Goal: Information Seeking & Learning: Learn about a topic

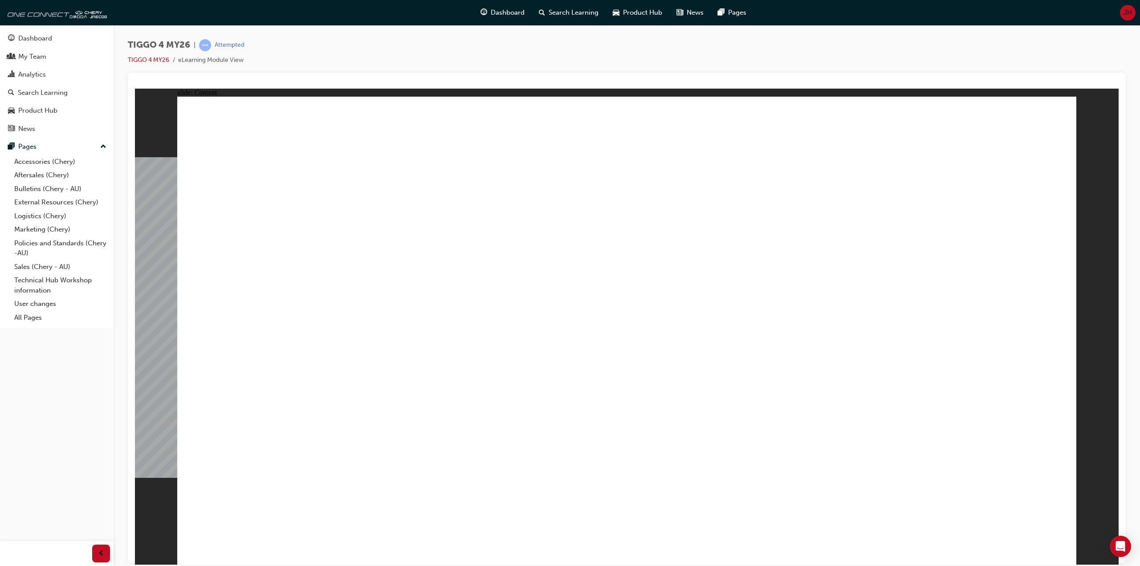
click at [597, 33] on div "TIGGO 4 MY26 | Attempted TIGGO 4 MY26 eLearning Module View" at bounding box center [627, 284] width 1027 height 519
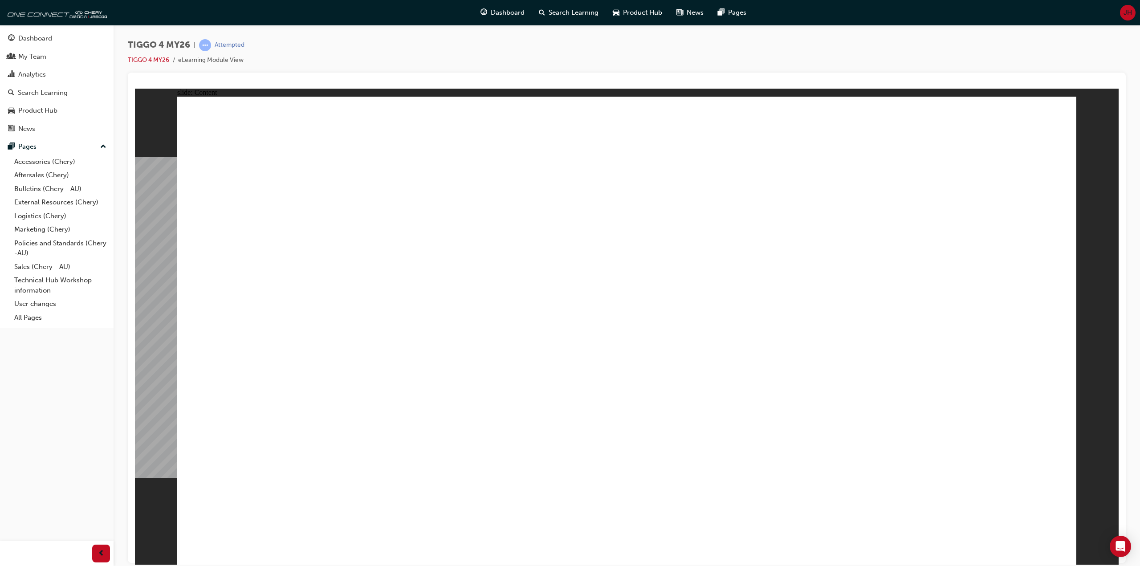
click at [573, 35] on div "TIGGO 4 MY26 | Attempted TIGGO 4 MY26 eLearning Module View" at bounding box center [627, 284] width 1027 height 519
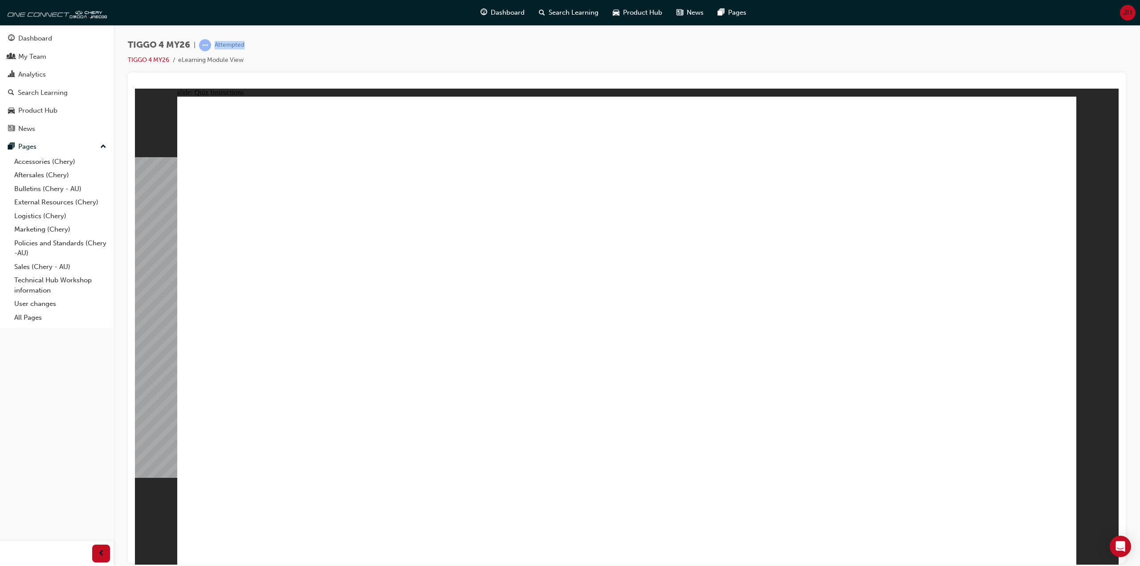
click at [573, 35] on div "TIGGO 4 MY26 | Attempted TIGGO 4 MY26 eLearning Module View" at bounding box center [627, 284] width 1027 height 519
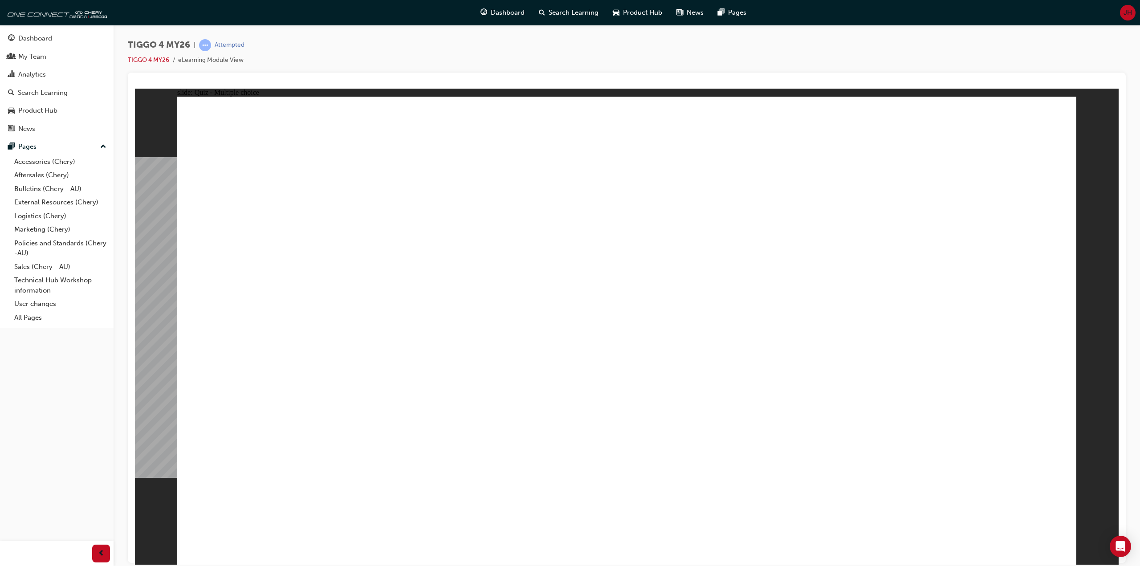
click at [415, 33] on div "TIGGO 4 MY26 | Attempted TIGGO 4 MY26 eLearning Module View" at bounding box center [627, 284] width 1027 height 519
drag, startPoint x: 415, startPoint y: 33, endPoint x: 410, endPoint y: 38, distance: 7.6
click at [415, 33] on div "TIGGO 4 MY26 | Attempted TIGGO 4 MY26 eLearning Module View" at bounding box center [627, 284] width 1027 height 519
click at [404, 42] on div "TIGGO 4 MY26 | Attempted TIGGO 4 MY26 eLearning Module View" at bounding box center [627, 55] width 998 height 33
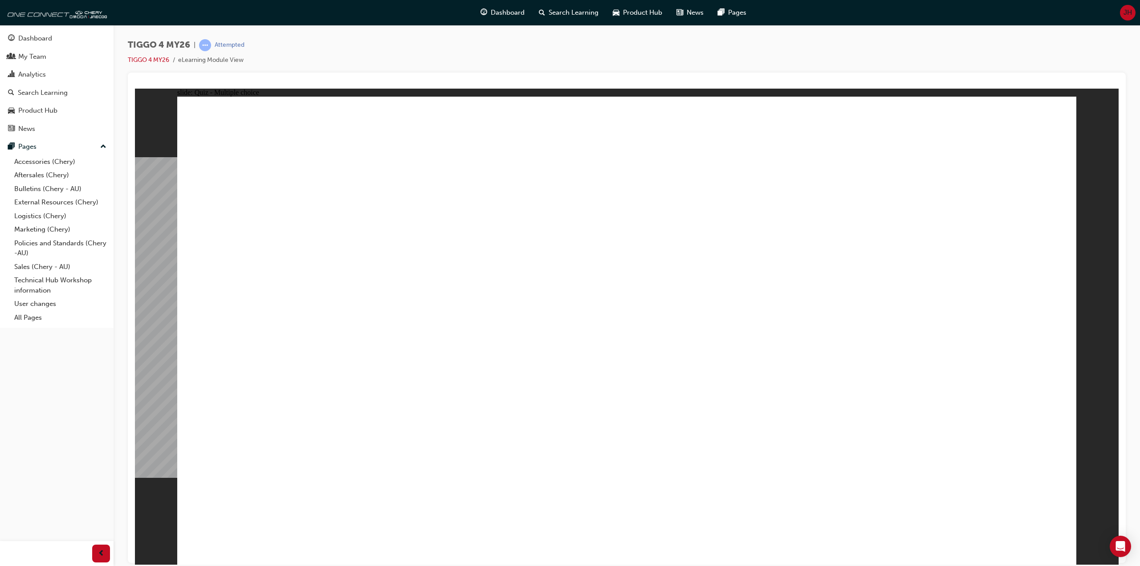
drag, startPoint x: 404, startPoint y: 42, endPoint x: 432, endPoint y: 49, distance: 28.3
click at [404, 42] on div "TIGGO 4 MY26 | Attempted TIGGO 4 MY26 eLearning Module View" at bounding box center [627, 55] width 998 height 33
radio input "true"
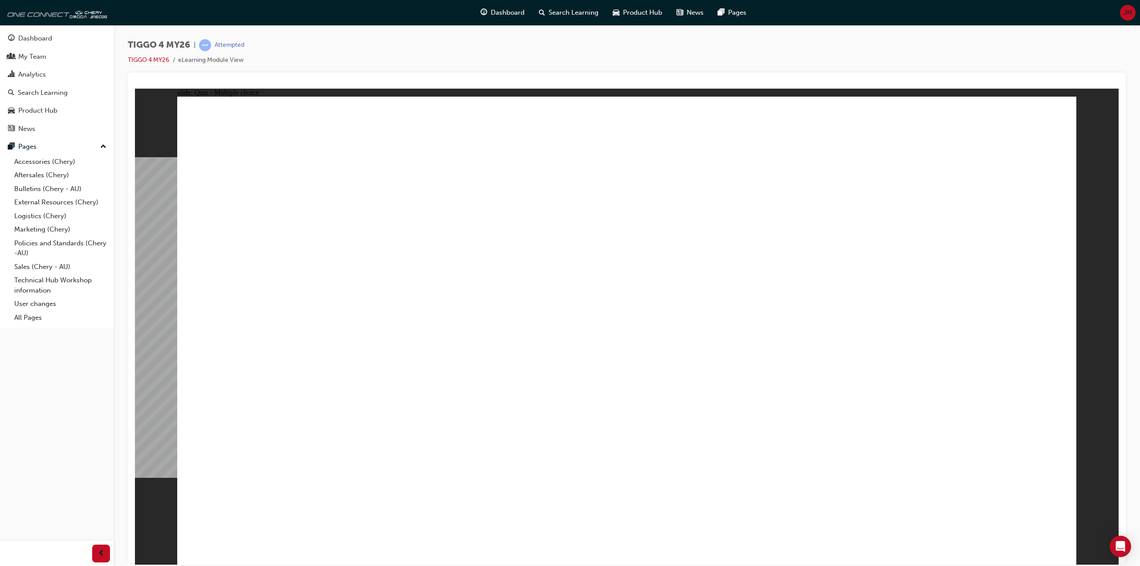
click at [365, 63] on div "TIGGO 4 MY26 | Attempted TIGGO 4 MY26 eLearning Module View" at bounding box center [627, 55] width 998 height 33
click at [365, 62] on div "TIGGO 4 MY26 | Attempted TIGGO 4 MY26 eLearning Module View" at bounding box center [627, 55] width 998 height 33
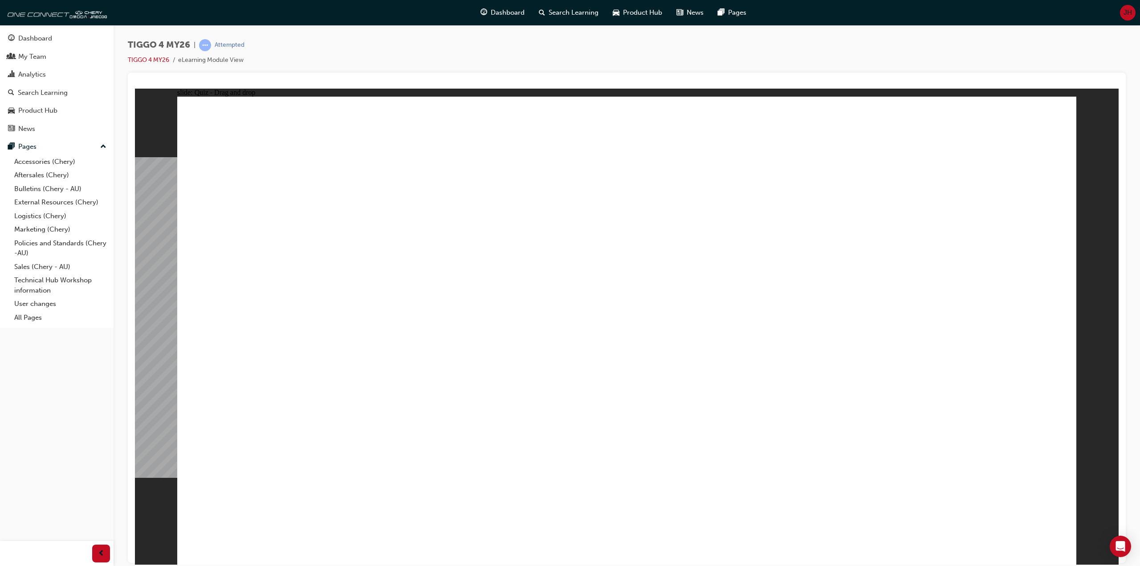
click at [365, 62] on div "TIGGO 4 MY26 | Attempted TIGGO 4 MY26 eLearning Module View" at bounding box center [627, 55] width 998 height 33
click at [385, 56] on div "TIGGO 4 MY26 | Attempted TIGGO 4 MY26 eLearning Module View" at bounding box center [627, 55] width 998 height 33
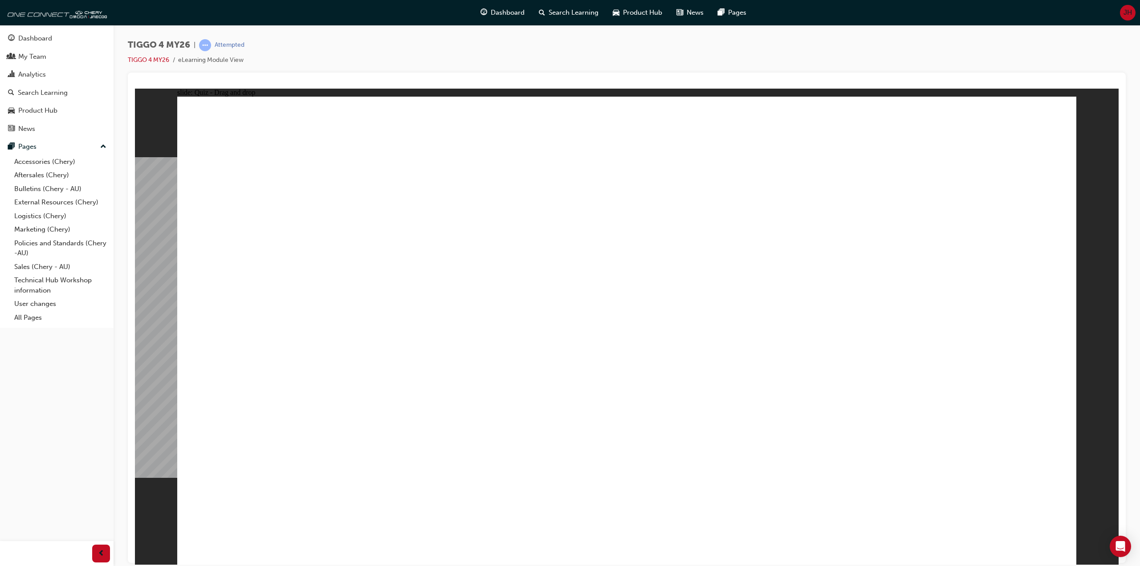
drag, startPoint x: 277, startPoint y: 262, endPoint x: 634, endPoint y: 441, distance: 400.1
drag, startPoint x: 434, startPoint y: 253, endPoint x: 434, endPoint y: 430, distance: 177.3
drag, startPoint x: 612, startPoint y: 254, endPoint x: 787, endPoint y: 437, distance: 253.3
drag, startPoint x: 789, startPoint y: 257, endPoint x: 274, endPoint y: 434, distance: 545.2
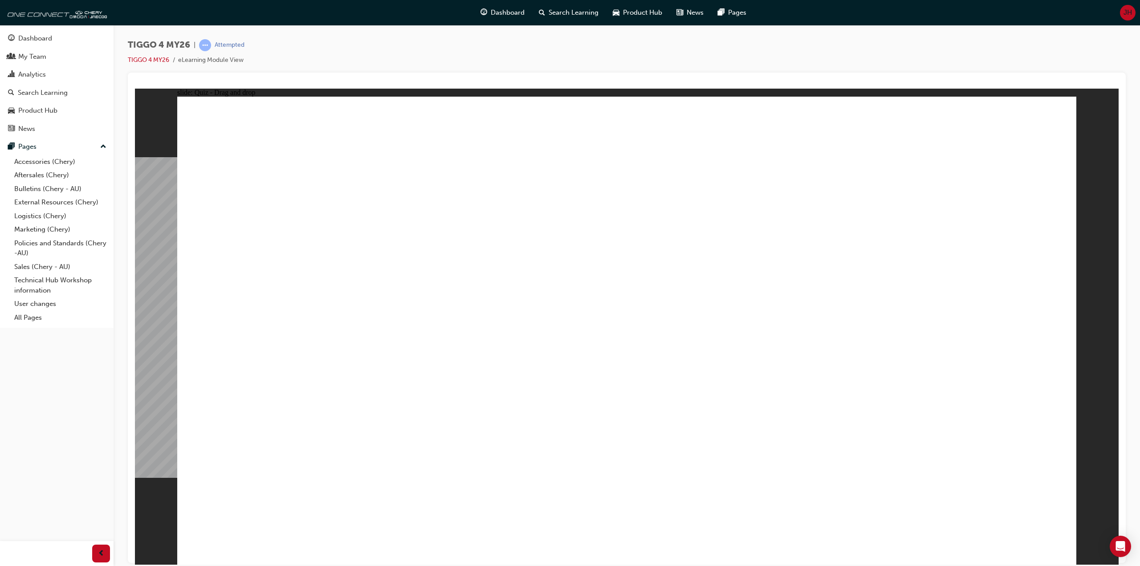
drag, startPoint x: 924, startPoint y: 258, endPoint x: 933, endPoint y: 437, distance: 178.9
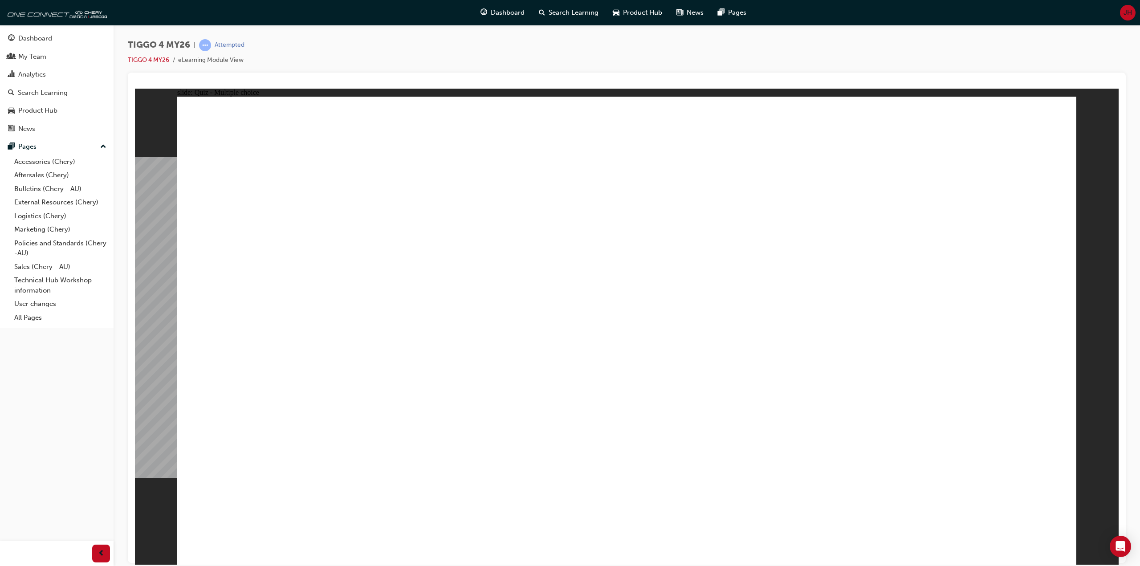
click at [421, 53] on div "TIGGO 4 MY26 | Attempted TIGGO 4 MY26 eLearning Module View" at bounding box center [627, 55] width 998 height 33
click at [388, 54] on div "TIGGO 4 MY26 | Attempted TIGGO 4 MY26 eLearning Module View" at bounding box center [627, 55] width 998 height 33
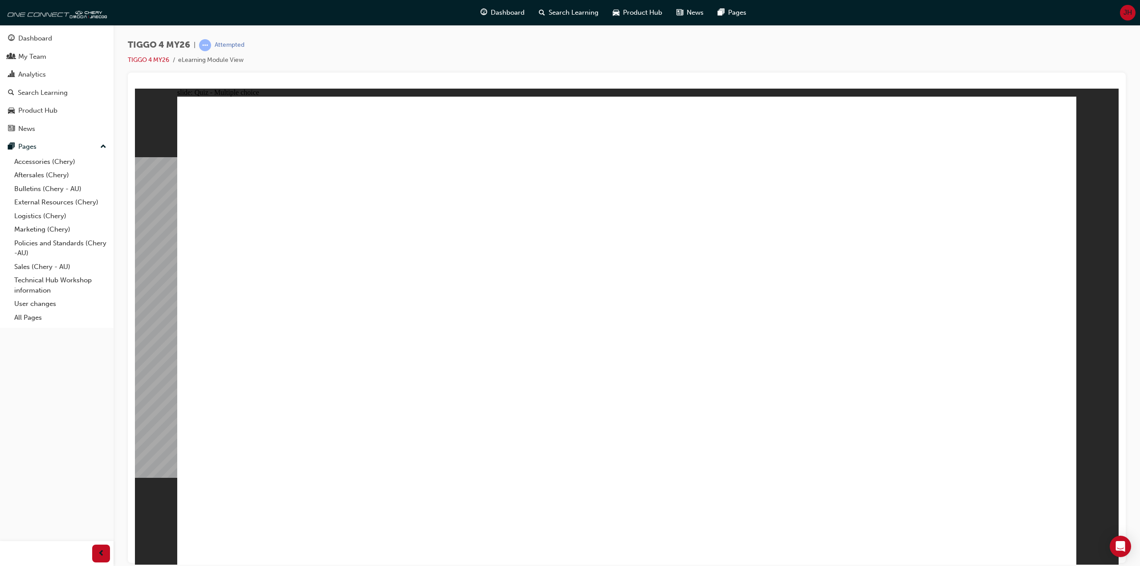
radio input "true"
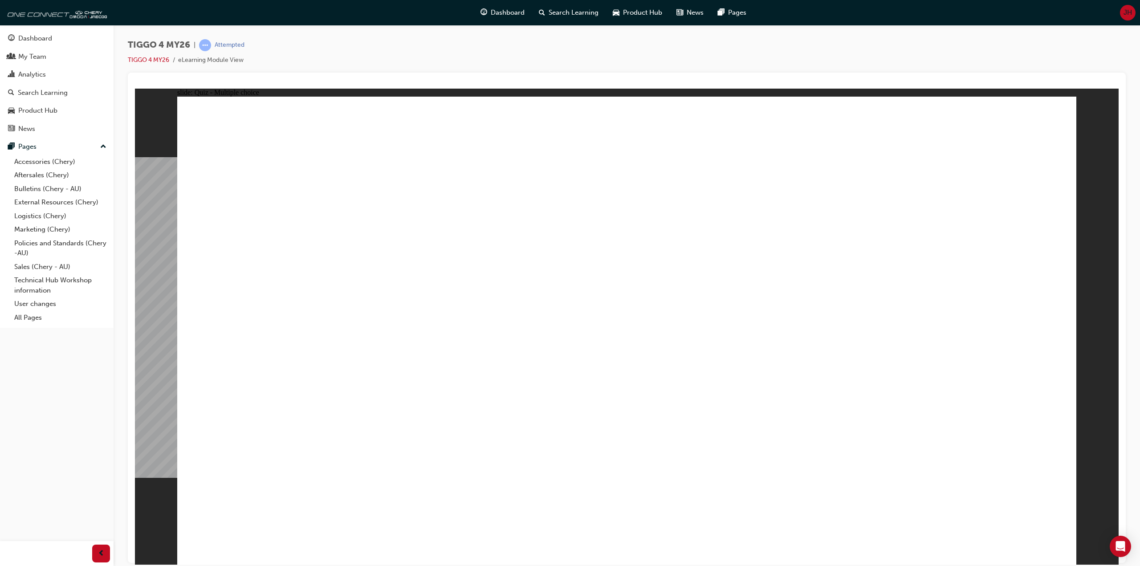
click at [362, 58] on div "TIGGO 4 MY26 | Attempted TIGGO 4 MY26 eLearning Module View" at bounding box center [627, 55] width 998 height 33
radio input "true"
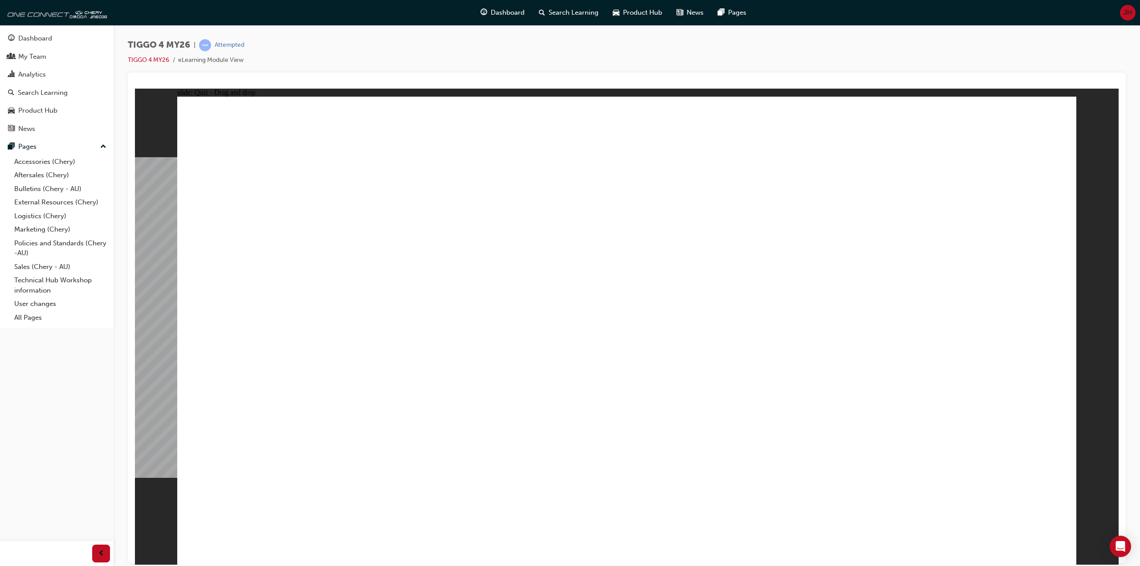
click at [381, 48] on div "TIGGO 4 MY26 | Attempted TIGGO 4 MY26 eLearning Module View" at bounding box center [627, 55] width 998 height 33
drag, startPoint x: 381, startPoint y: 48, endPoint x: 382, endPoint y: 42, distance: 5.4
click at [381, 48] on div "TIGGO 4 MY26 | Attempted TIGGO 4 MY26 eLearning Module View" at bounding box center [627, 55] width 998 height 33
click at [372, 77] on div at bounding box center [627, 318] width 998 height 490
click at [372, 76] on div at bounding box center [627, 318] width 998 height 490
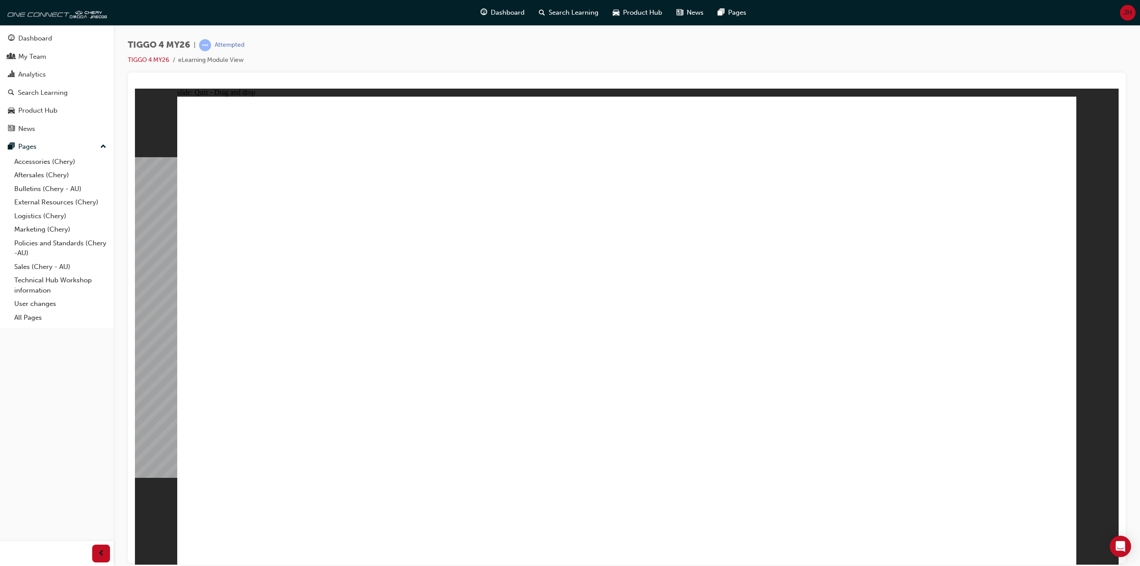
click at [372, 76] on div at bounding box center [627, 318] width 998 height 490
click at [394, 63] on div "TIGGO 4 MY26 | Attempted TIGGO 4 MY26 eLearning Module View" at bounding box center [627, 55] width 998 height 33
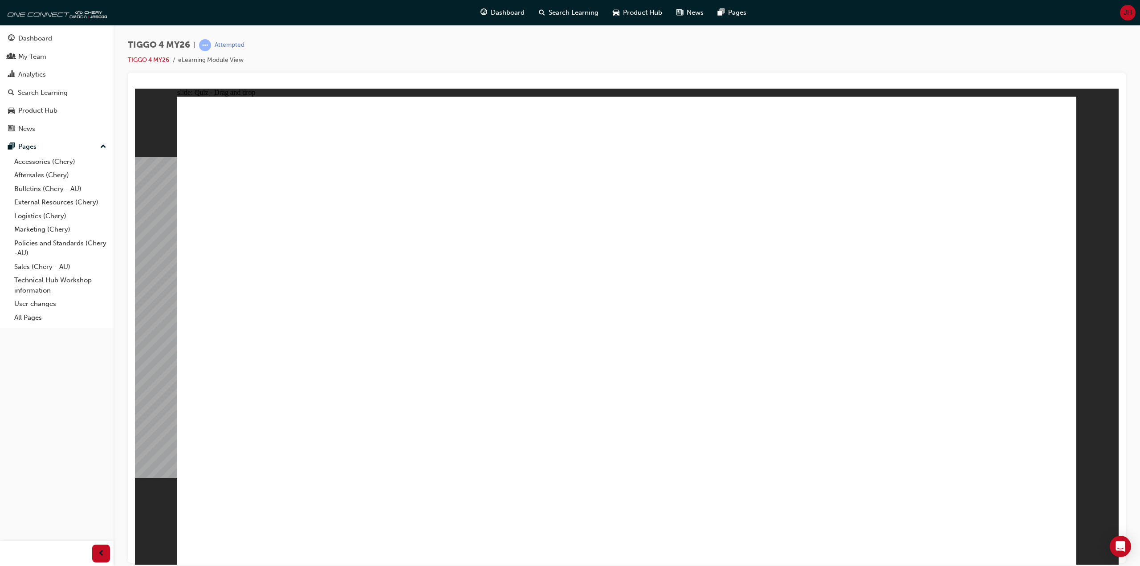
click at [394, 63] on div "TIGGO 4 MY26 | Attempted TIGGO 4 MY26 eLearning Module View" at bounding box center [627, 55] width 998 height 33
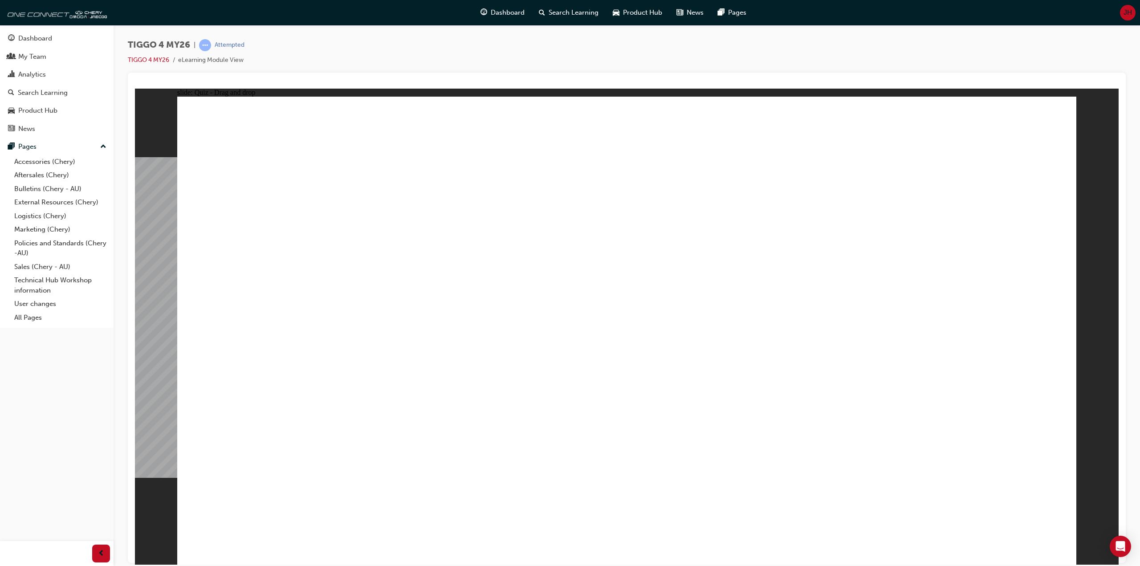
click at [394, 63] on div "TIGGO 4 MY26 | Attempted TIGGO 4 MY26 eLearning Module View" at bounding box center [627, 55] width 998 height 33
drag, startPoint x: 282, startPoint y: 286, endPoint x: 723, endPoint y: 224, distance: 445.8
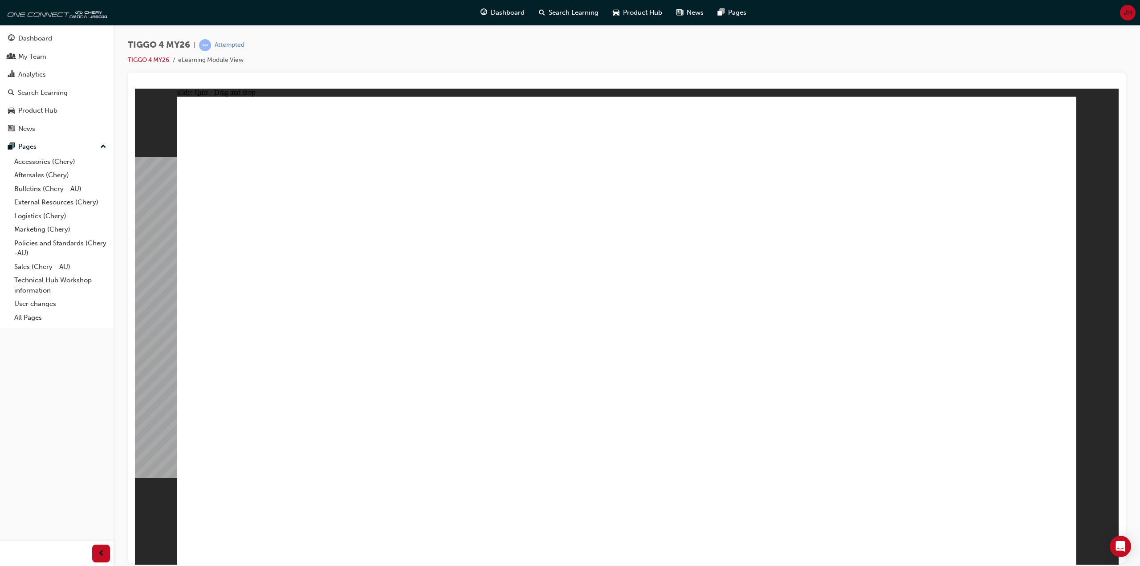
drag, startPoint x: 287, startPoint y: 389, endPoint x: 719, endPoint y: 278, distance: 445.3
drag, startPoint x: 448, startPoint y: 288, endPoint x: 756, endPoint y: 296, distance: 308.4
drag, startPoint x: 275, startPoint y: 344, endPoint x: 940, endPoint y: 232, distance: 673.7
drag, startPoint x: 331, startPoint y: 434, endPoint x: 946, endPoint y: 258, distance: 639.5
drag, startPoint x: 506, startPoint y: 338, endPoint x: 936, endPoint y: 295, distance: 432.9
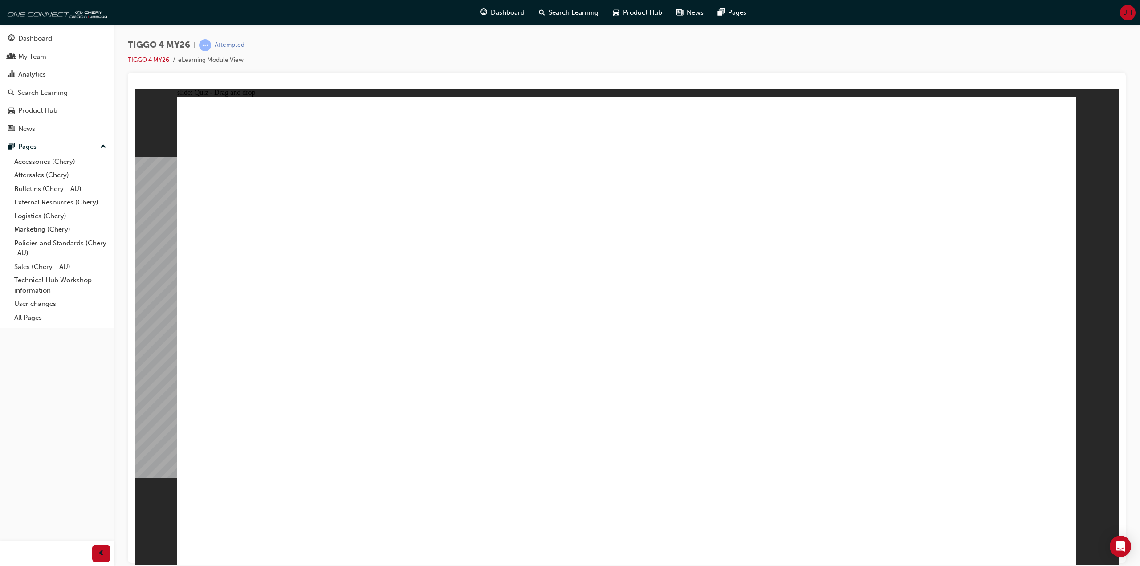
drag, startPoint x: 464, startPoint y: 392, endPoint x: 930, endPoint y: 413, distance: 466.9
click at [443, 58] on div "TIGGO 4 MY26 | Attempted TIGGO 4 MY26 eLearning Module View" at bounding box center [627, 55] width 998 height 33
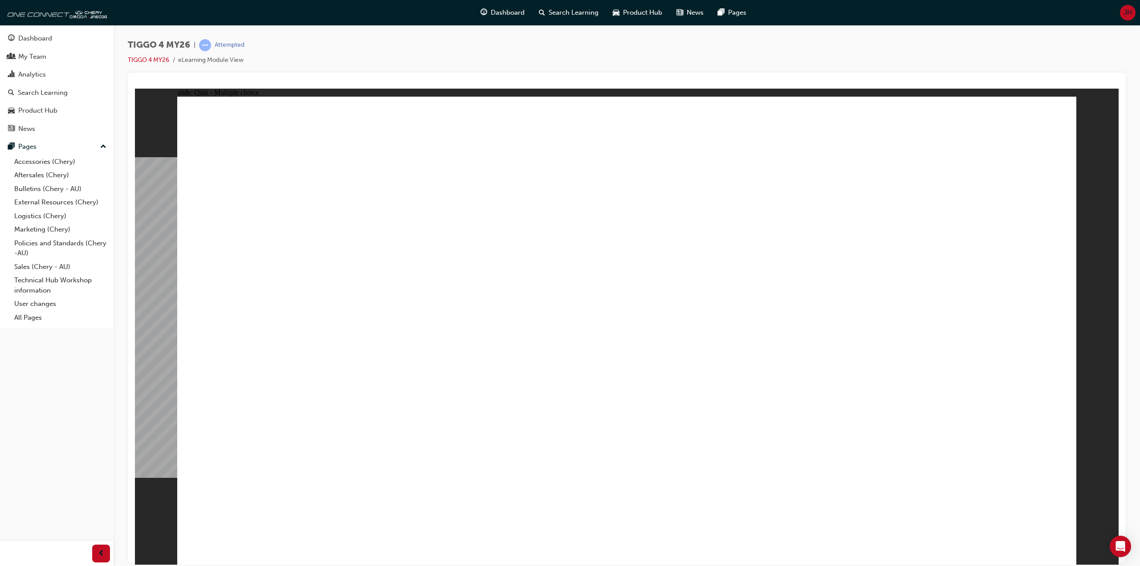
radio input "true"
click at [383, 29] on div "TIGGO 4 MY26 | Attempted TIGGO 4 MY26 eLearning Module View" at bounding box center [627, 284] width 1027 height 519
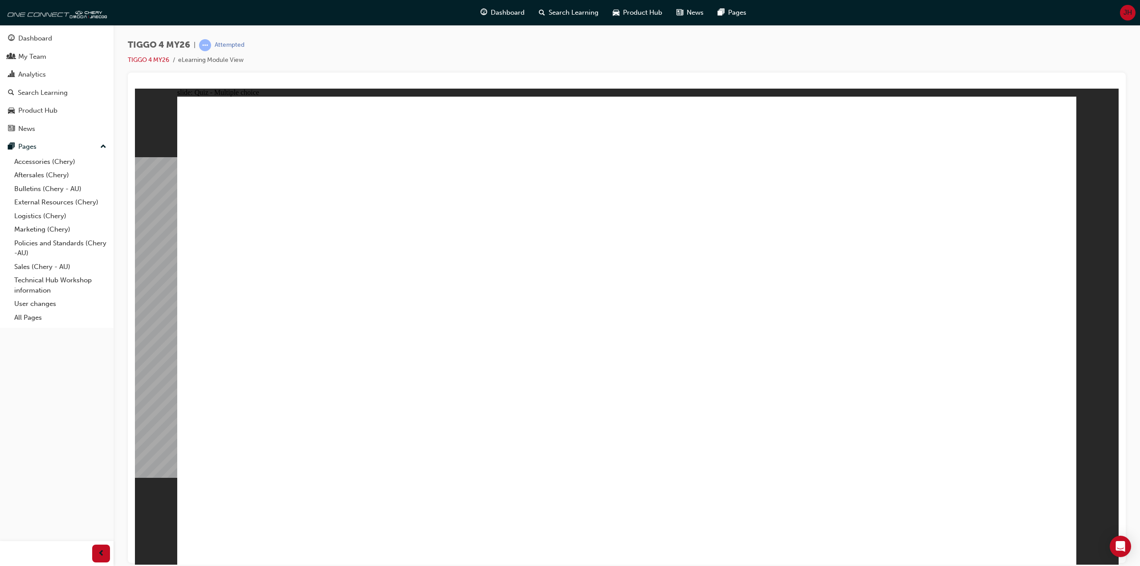
click at [383, 29] on div "TIGGO 4 MY26 | Attempted TIGGO 4 MY26 eLearning Module View" at bounding box center [627, 284] width 1027 height 519
click at [386, 39] on div "TIGGO 4 MY26 | Attempted TIGGO 4 MY26 eLearning Module View" at bounding box center [627, 284] width 1027 height 519
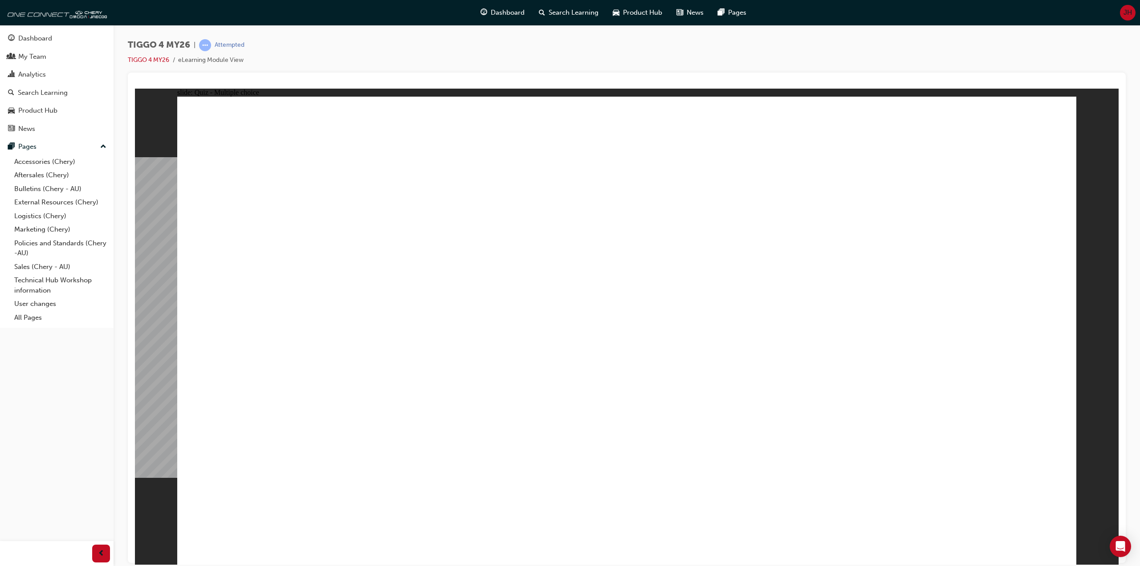
click at [386, 39] on div "TIGGO 4 MY26 | Attempted TIGGO 4 MY26 eLearning Module View" at bounding box center [627, 284] width 1027 height 519
radio input "true"
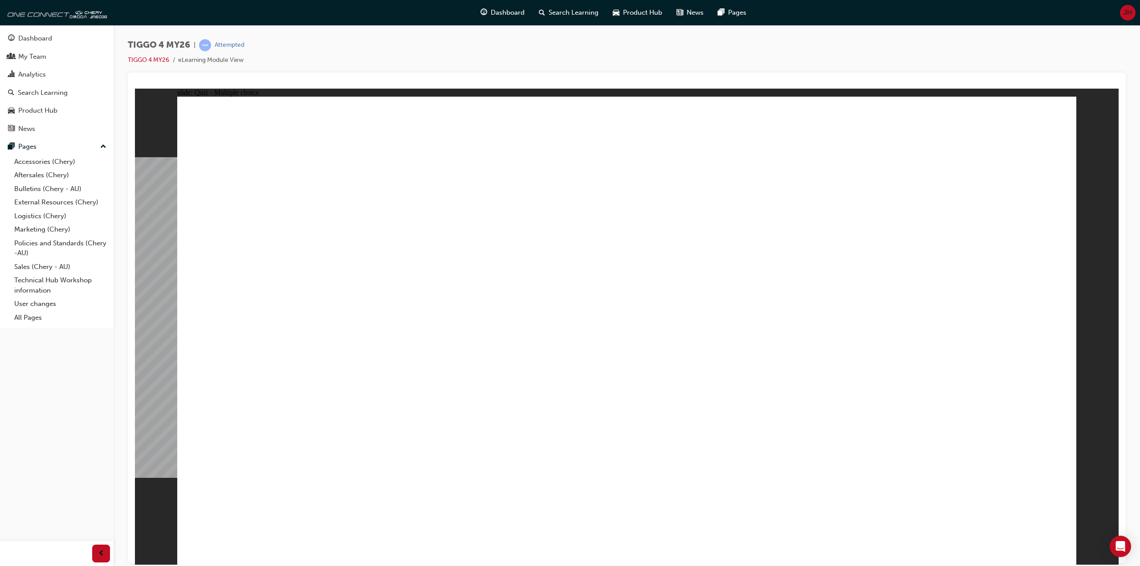
click at [375, 57] on div "TIGGO 4 MY26 | Attempted TIGGO 4 MY26 eLearning Module View" at bounding box center [627, 55] width 998 height 33
radio input "true"
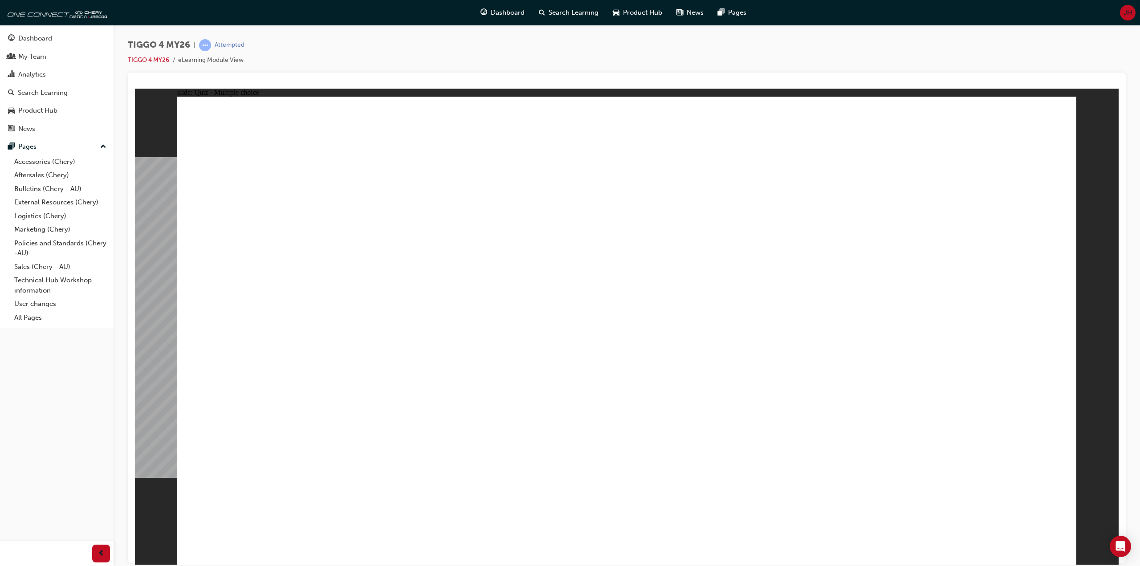
click at [151, 6] on div "Dashboard Search Learning Product Hub News Pages JH" at bounding box center [570, 12] width 1140 height 25
click at [143, 10] on div "Dashboard Search Learning Product Hub News Pages JH" at bounding box center [570, 12] width 1140 height 25
click at [145, 9] on div "Dashboard Search Learning Product Hub News Pages JH" at bounding box center [570, 12] width 1140 height 25
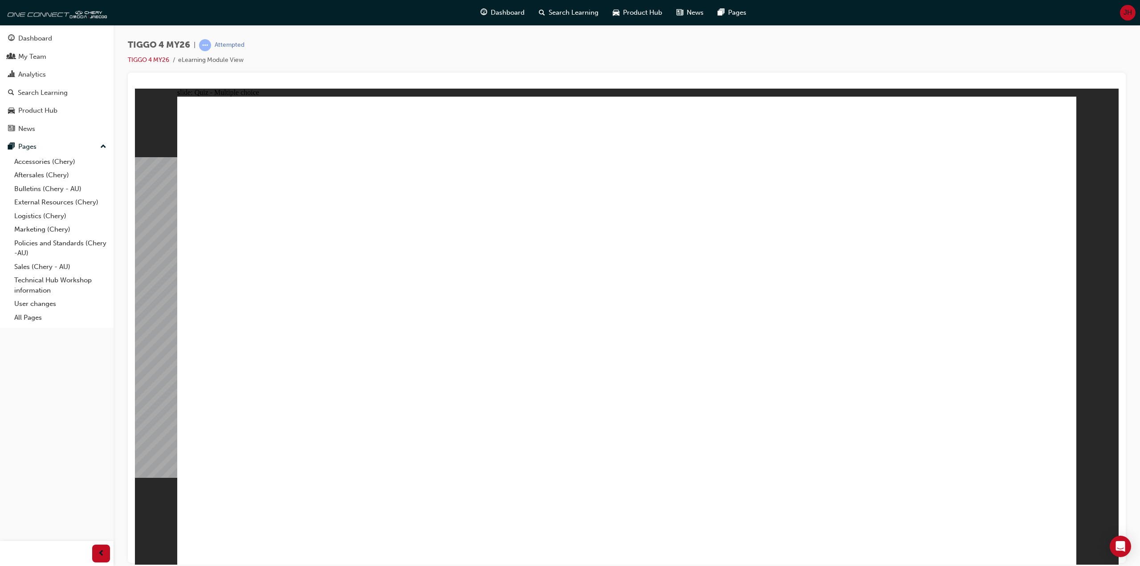
click at [145, 9] on div "Dashboard Search Learning Product Hub News Pages JH" at bounding box center [570, 12] width 1140 height 25
click at [372, 8] on div "Dashboard Search Learning Product Hub News Pages JH" at bounding box center [570, 12] width 1140 height 25
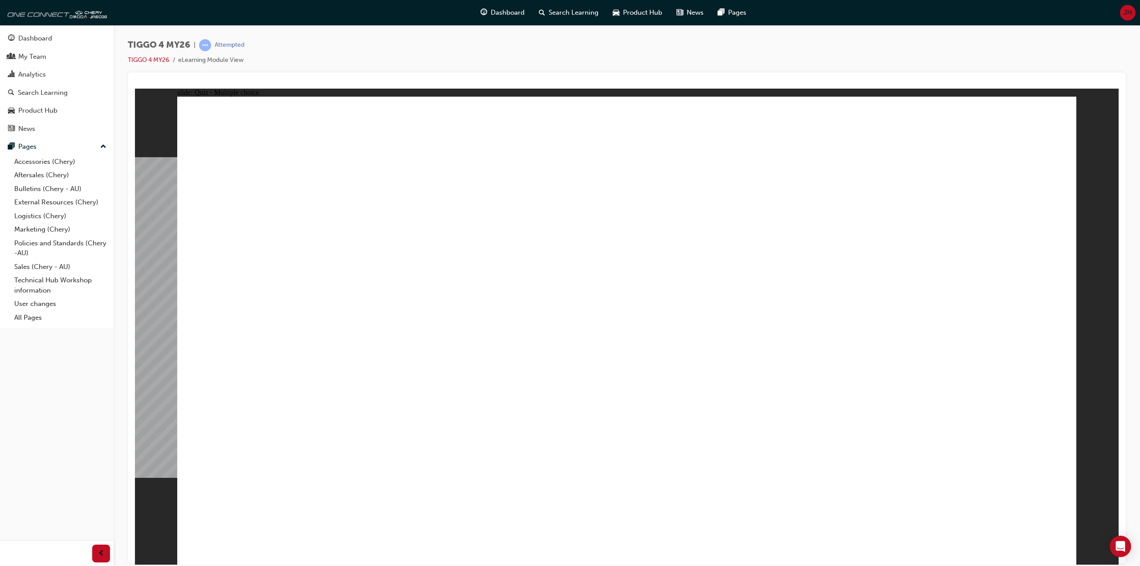
click at [372, 8] on div "Dashboard Search Learning Product Hub News Pages JH" at bounding box center [570, 12] width 1140 height 25
click at [560, 45] on div "TIGGO 4 MY26 | Attempted TIGGO 4 MY26 eLearning Module View" at bounding box center [627, 55] width 998 height 33
click at [489, 31] on div "TIGGO 4 MY26 | Attempted TIGGO 4 MY26 eLearning Module View" at bounding box center [627, 284] width 1027 height 519
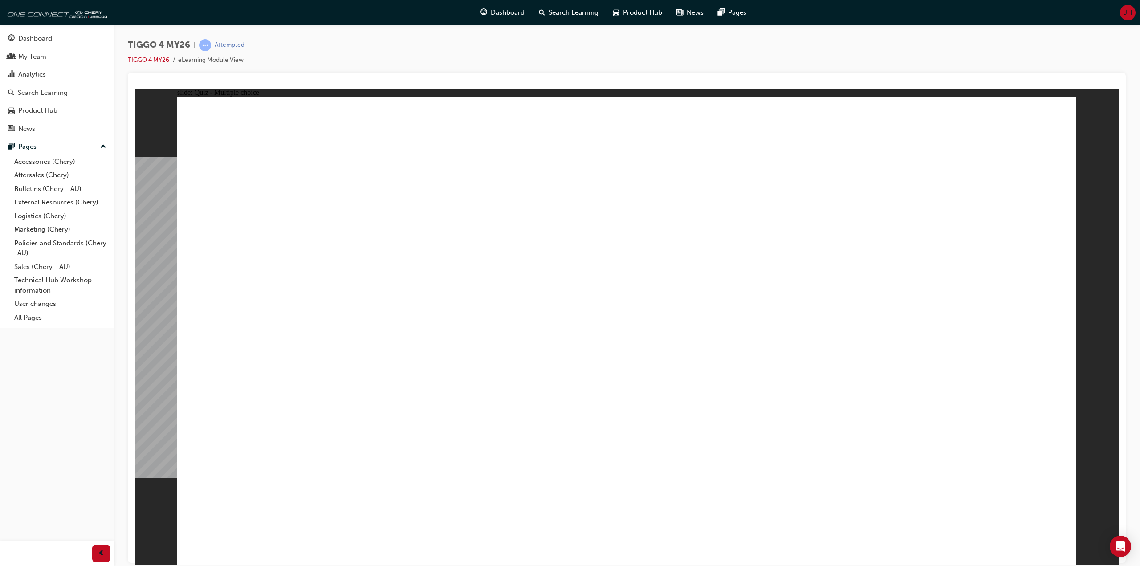
click at [498, 32] on div "TIGGO 4 MY26 | Attempted TIGGO 4 MY26 eLearning Module View" at bounding box center [627, 284] width 1027 height 519
click at [500, 35] on div "TIGGO 4 MY26 | Attempted TIGGO 4 MY26 eLearning Module View" at bounding box center [627, 284] width 1027 height 519
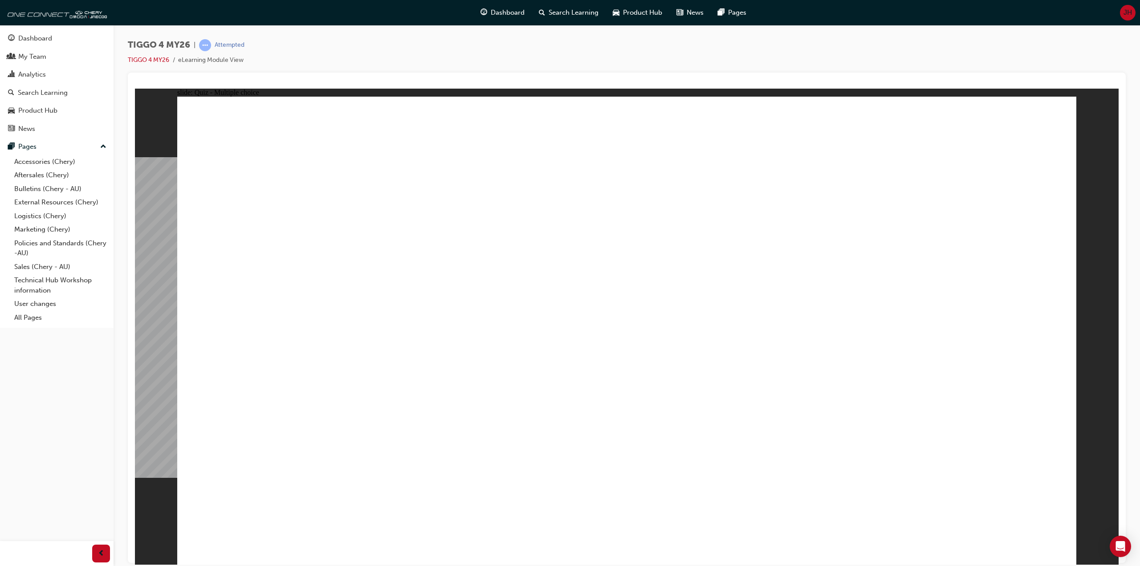
click at [500, 35] on div "TIGGO 4 MY26 | Attempted TIGGO 4 MY26 eLearning Module View" at bounding box center [627, 284] width 1027 height 519
radio input "true"
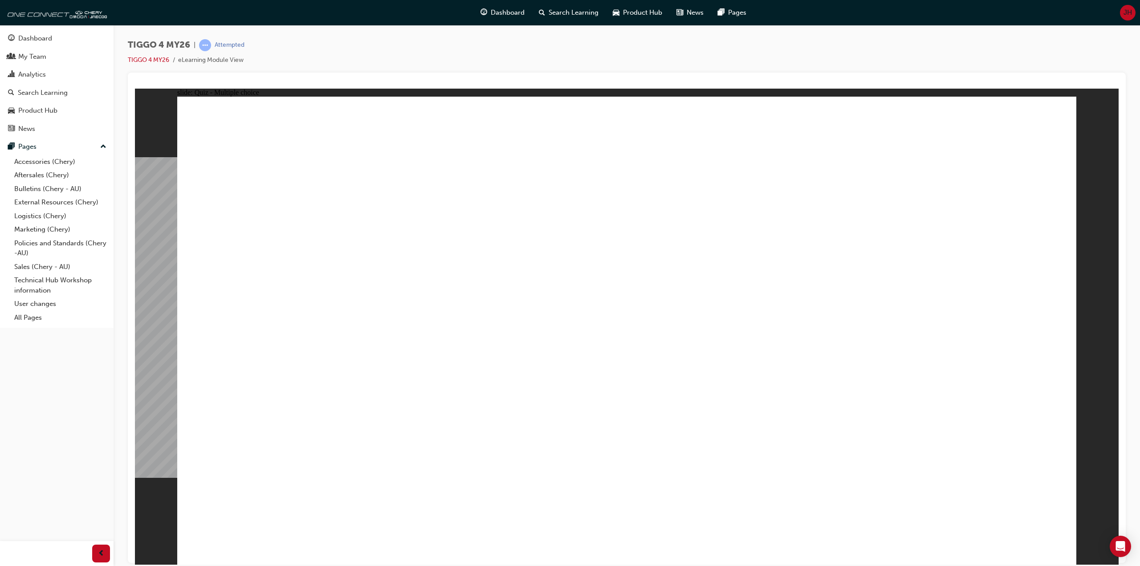
click at [387, 60] on div "TIGGO 4 MY26 | Attempted TIGGO 4 MY26 eLearning Module View" at bounding box center [627, 55] width 998 height 33
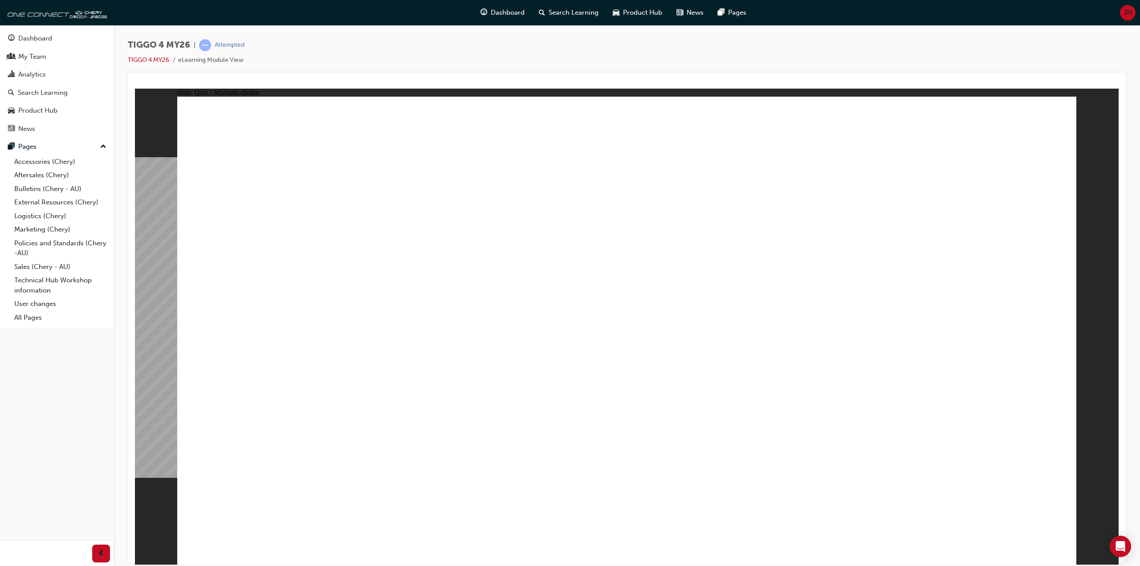
radio input "true"
click at [457, 66] on div "TIGGO 4 MY26 | Attempted TIGGO 4 MY26 eLearning Module View" at bounding box center [627, 55] width 998 height 33
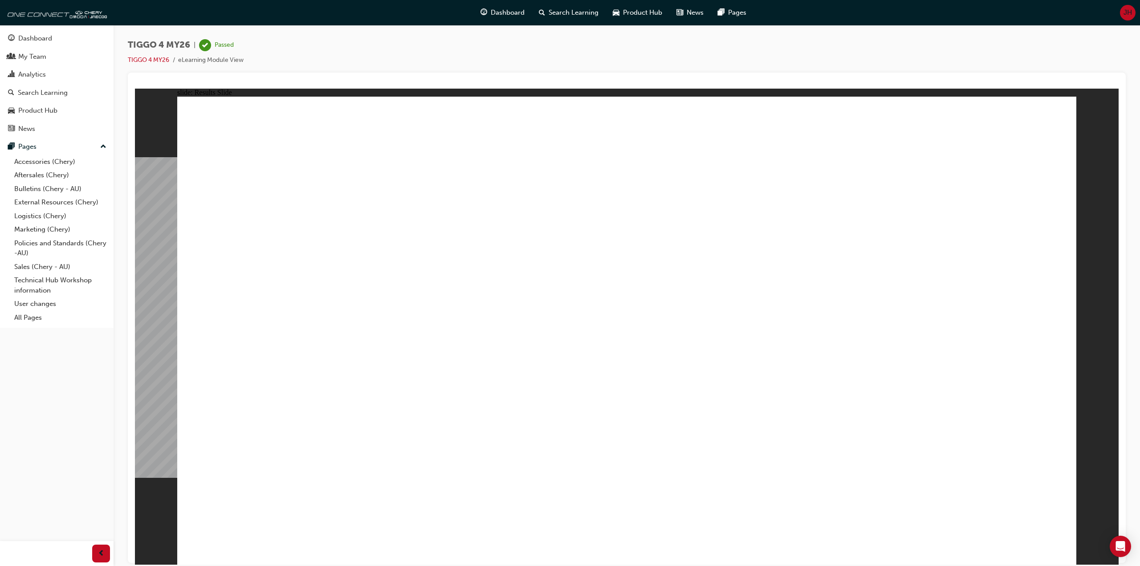
click at [381, 33] on div "TIGGO 4 MY26 | Passed TIGGO 4 MY26 eLearning Module View" at bounding box center [627, 284] width 1027 height 519
click at [490, 12] on div "Dashboard" at bounding box center [503, 13] width 58 height 18
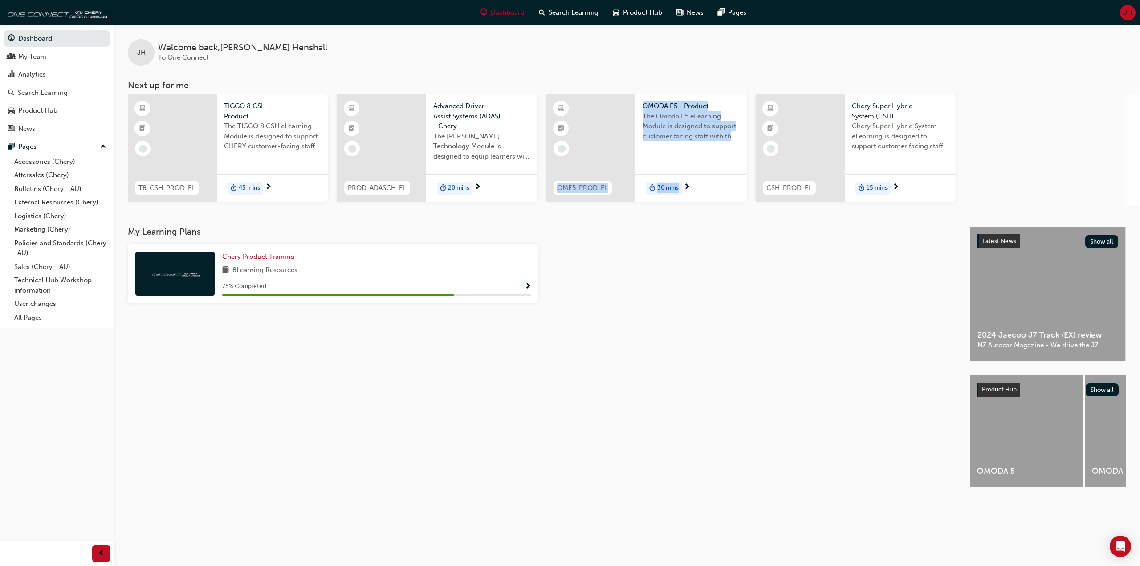
drag, startPoint x: 552, startPoint y: 206, endPoint x: 725, endPoint y: 213, distance: 173.4
click at [725, 213] on div "JH Welcome back , [PERSON_NAME] To One Connect Next up for me T8-CSH-PROD-EL TI…" at bounding box center [627, 126] width 1027 height 202
click at [712, 226] on div "JH Welcome back , [PERSON_NAME] To One Connect Next up for me T8-CSH-PROD-EL TI…" at bounding box center [627, 126] width 1027 height 202
click at [602, 64] on div "JH Welcome back , [PERSON_NAME] To One Connect" at bounding box center [627, 45] width 1027 height 41
click at [597, 66] on div "JH Welcome back , [PERSON_NAME] To One Connect Next up for me T8-CSH-PROD-EL TI…" at bounding box center [627, 115] width 1027 height 180
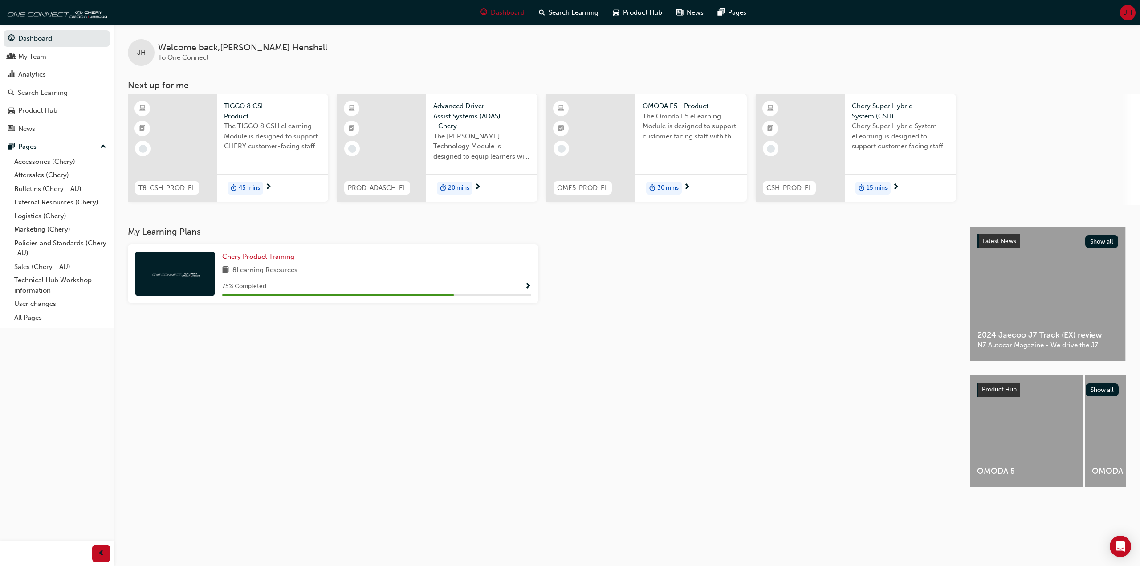
click at [597, 66] on div "JH Welcome back , [PERSON_NAME] To One Connect Next up for me T8-CSH-PROD-EL TI…" at bounding box center [627, 115] width 1027 height 180
click at [805, 165] on div at bounding box center [800, 148] width 89 height 108
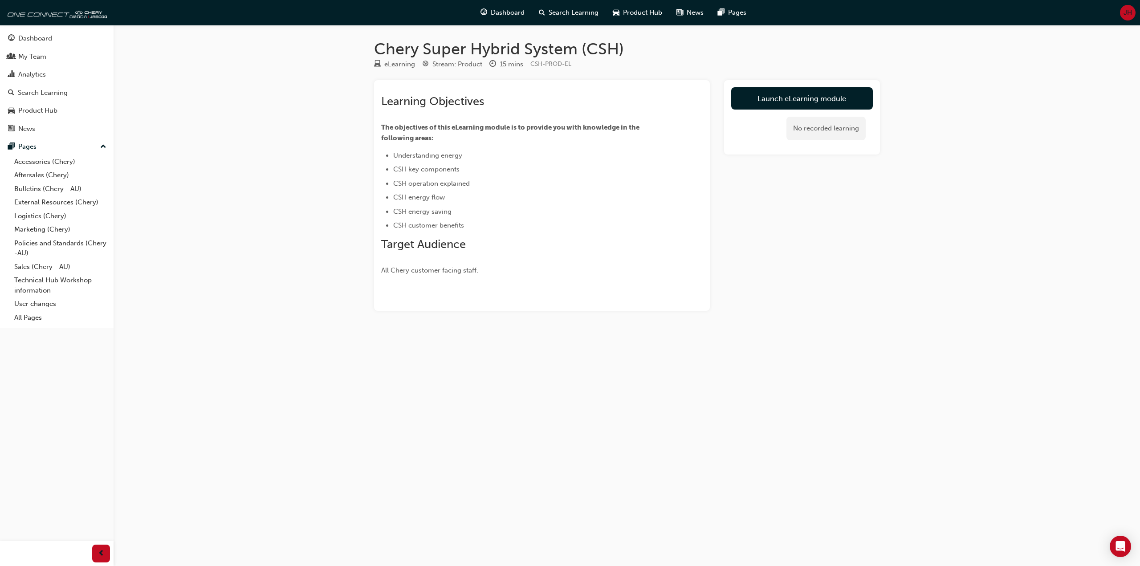
click at [279, 91] on div "Chery Super Hybrid System (CSH) eLearning Stream: Product 15 mins CSH-PROD-EL L…" at bounding box center [570, 283] width 1140 height 566
click at [769, 94] on link "Launch eLearning module" at bounding box center [802, 98] width 142 height 22
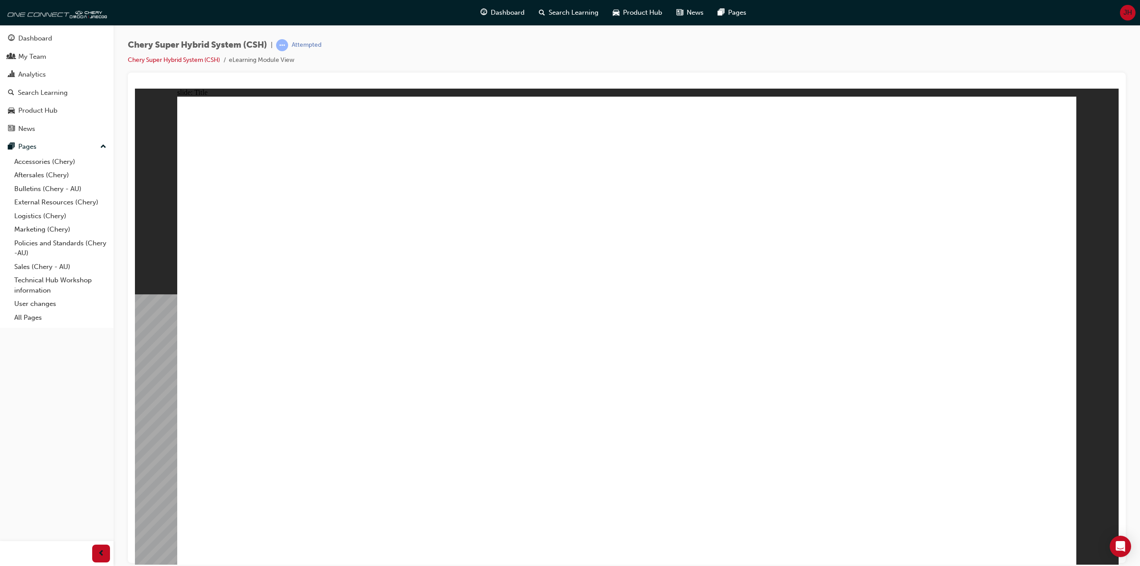
click at [405, 62] on div "Chery Super Hybrid System (CSH) | Attempted Chery Super Hybrid System (CSH) eLe…" at bounding box center [627, 55] width 998 height 33
click at [371, 51] on div "Chery Super Hybrid System (CSH) | Attempted Chery Super Hybrid System (CSH) eLe…" at bounding box center [627, 55] width 998 height 33
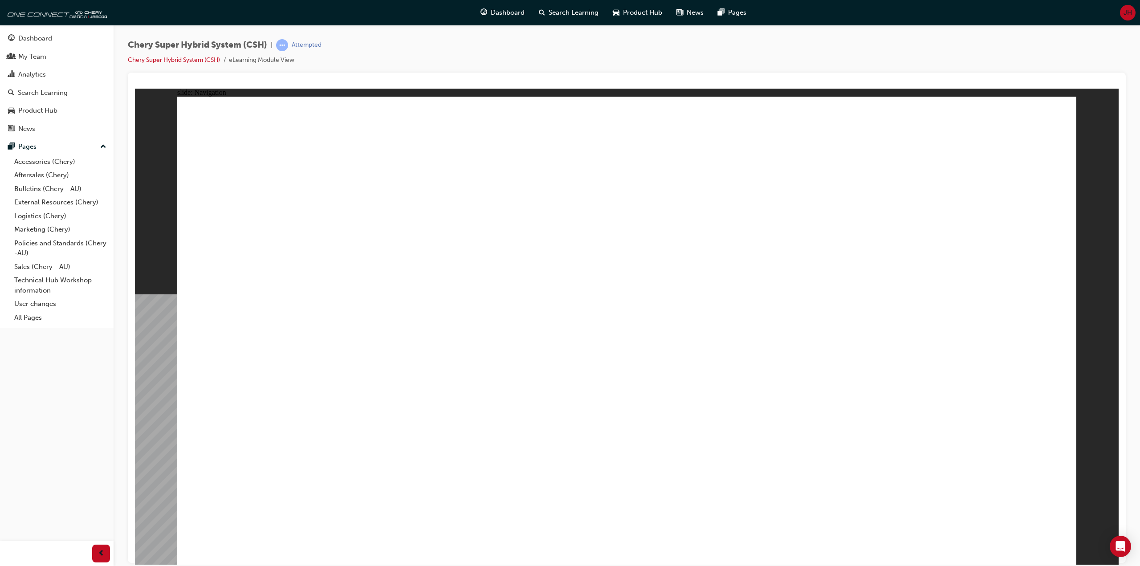
click at [368, 71] on div "Chery Super Hybrid System (CSH) | Attempted Chery Super Hybrid System (CSH) eLe…" at bounding box center [627, 55] width 998 height 33
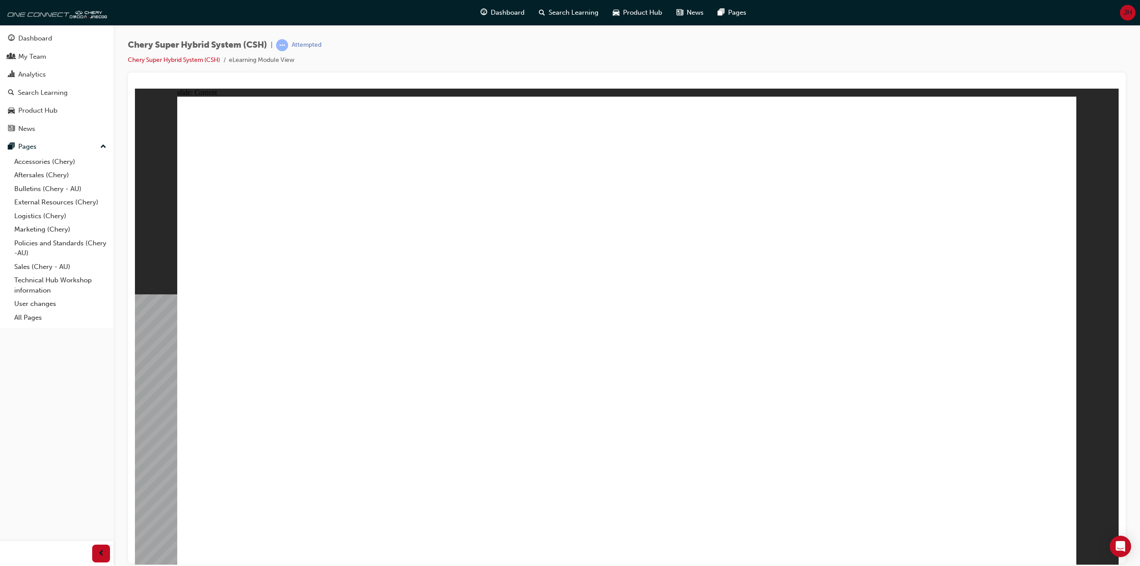
click at [474, 54] on div "Chery Super Hybrid System (CSH) | Attempted Chery Super Hybrid System (CSH) eLe…" at bounding box center [627, 55] width 998 height 33
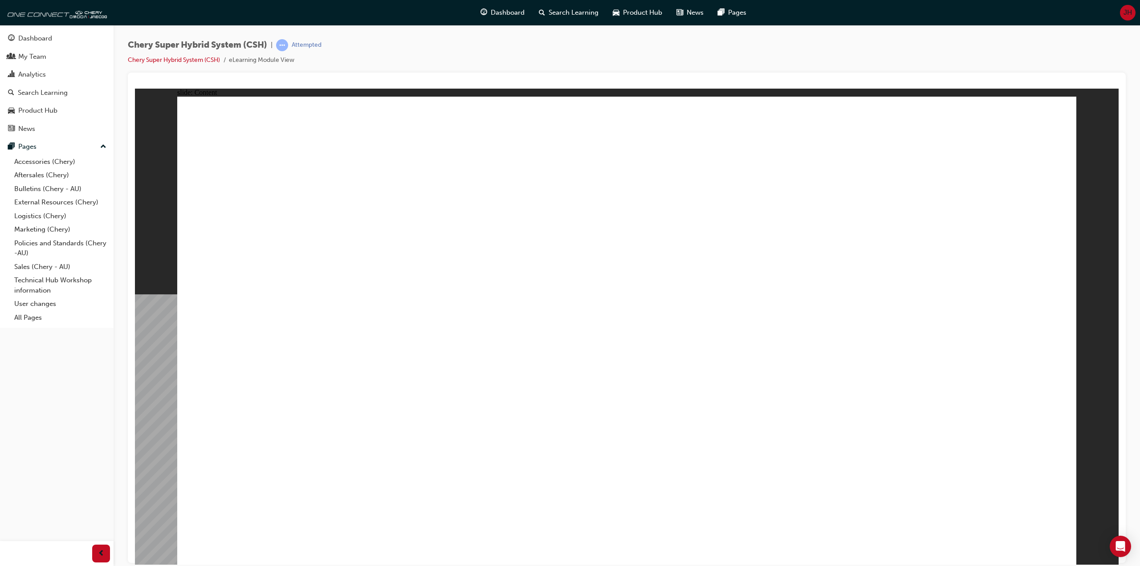
click at [474, 54] on div "Chery Super Hybrid System (CSH) | Attempted Chery Super Hybrid System (CSH) eLe…" at bounding box center [627, 55] width 998 height 33
click at [498, 30] on div "Chery Super Hybrid System (CSH) | Attempted Chery Super Hybrid System (CSH) eLe…" at bounding box center [627, 284] width 1027 height 519
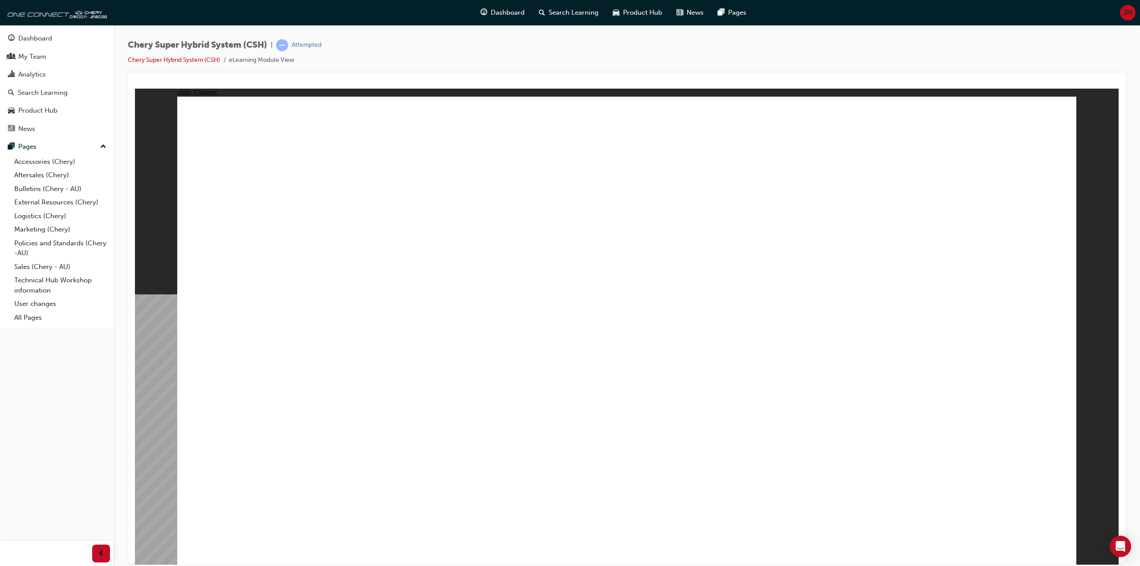
click at [504, 31] on div "Chery Super Hybrid System (CSH) | Attempted Chery Super Hybrid System (CSH) eLe…" at bounding box center [627, 284] width 1027 height 519
click at [505, 32] on div "Chery Super Hybrid System (CSH) | Attempted Chery Super Hybrid System (CSH) eLe…" at bounding box center [627, 284] width 1027 height 519
click at [505, 30] on div "Chery Super Hybrid System (CSH) | Attempted Chery Super Hybrid System (CSH) eLe…" at bounding box center [627, 284] width 1027 height 519
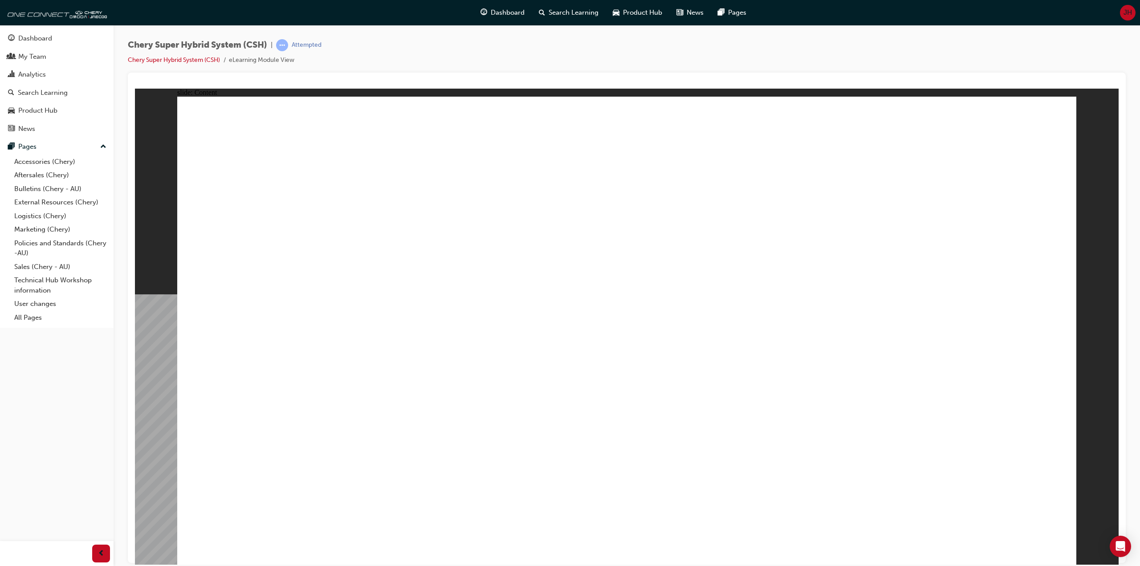
click at [417, 50] on div "Chery Super Hybrid System (CSH) | Attempted Chery Super Hybrid System (CSH) eLe…" at bounding box center [627, 55] width 998 height 33
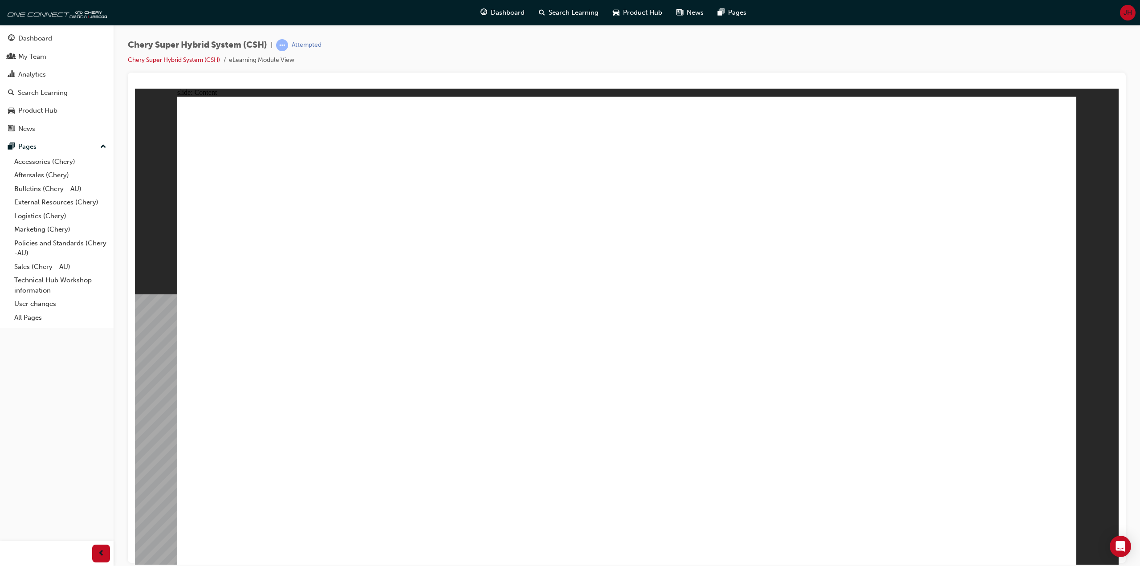
click at [417, 50] on div "Chery Super Hybrid System (CSH) | Attempted Chery Super Hybrid System (CSH) eLe…" at bounding box center [627, 55] width 998 height 33
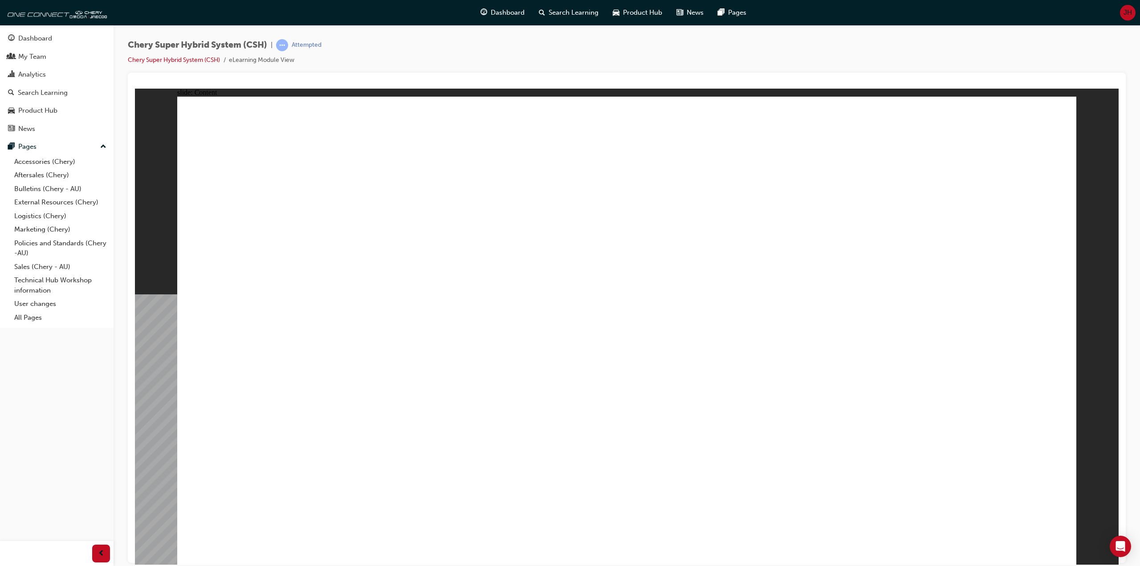
click at [152, 12] on div "Dashboard Search Learning Product Hub News Pages JH" at bounding box center [570, 12] width 1140 height 25
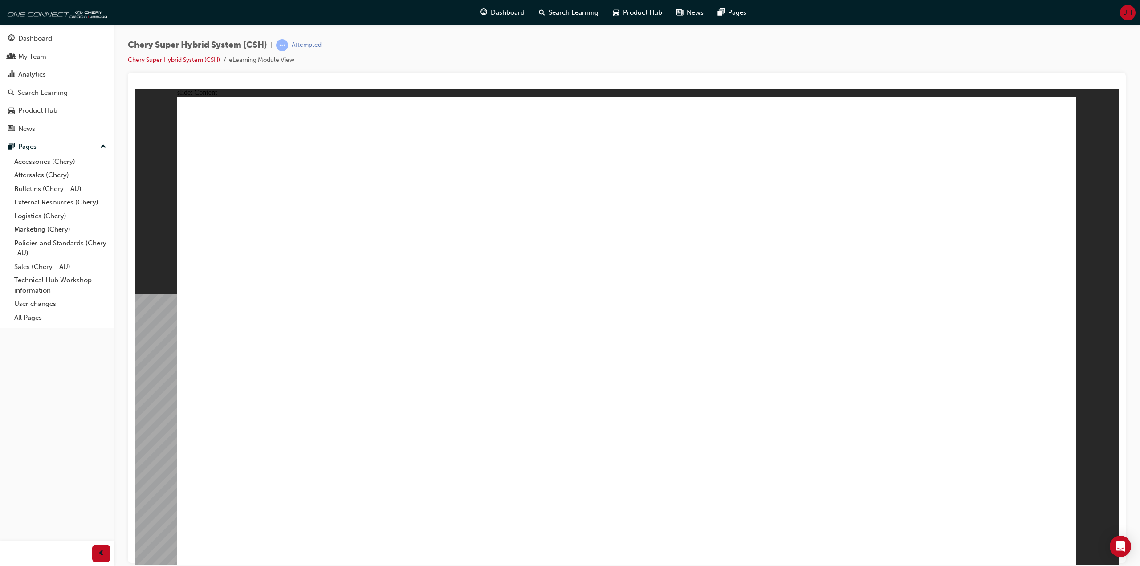
click at [152, 12] on div "Dashboard Search Learning Product Hub News Pages JH" at bounding box center [570, 12] width 1140 height 25
click at [151, 8] on div "Dashboard Search Learning Product Hub News Pages JH" at bounding box center [570, 12] width 1140 height 25
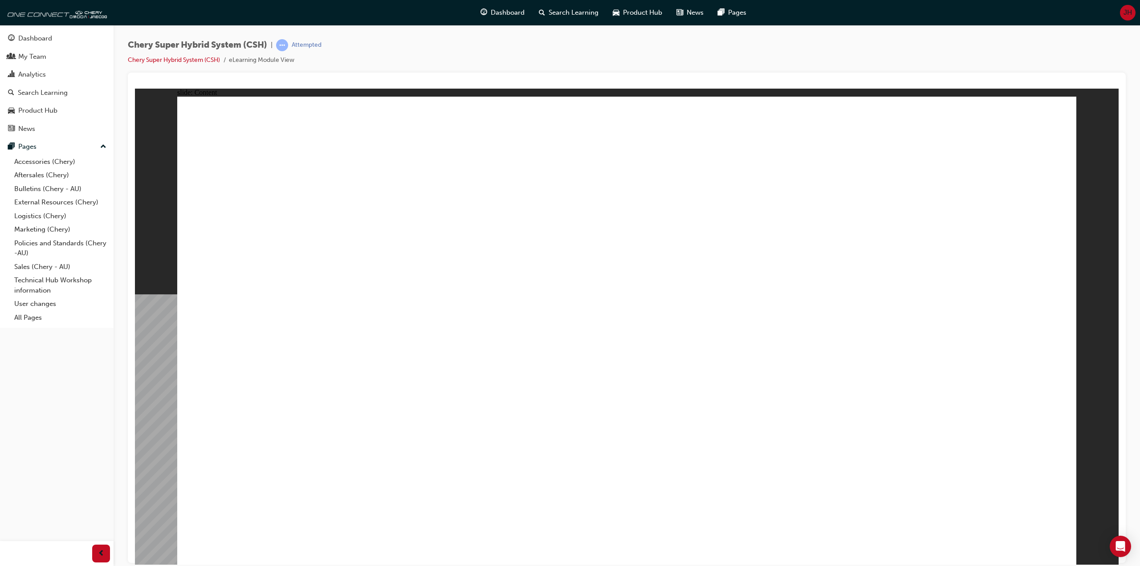
click at [151, 8] on div "Dashboard Search Learning Product Hub News Pages JH" at bounding box center [570, 12] width 1140 height 25
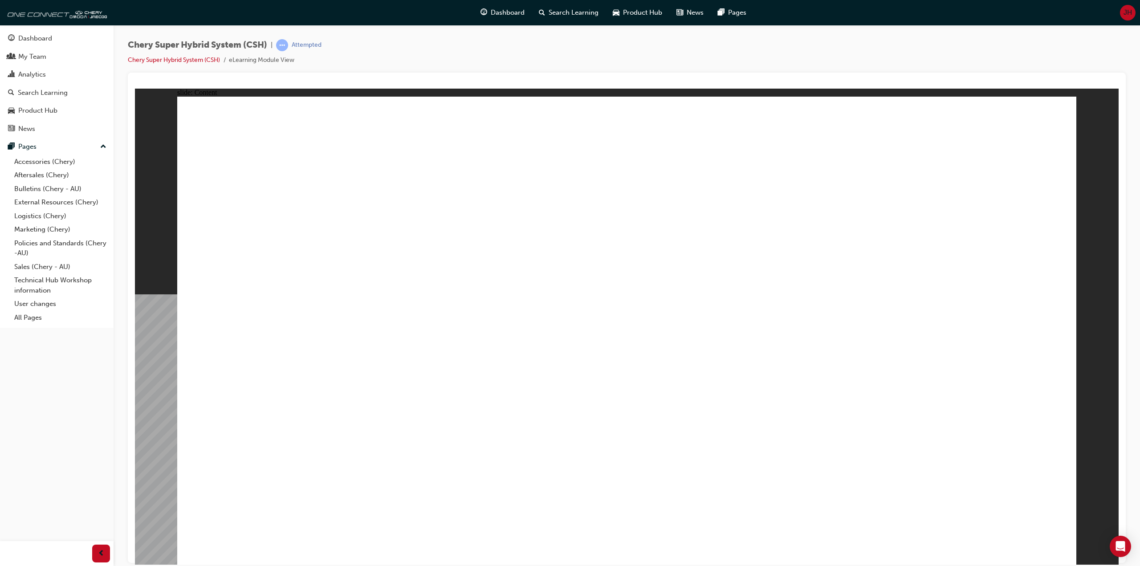
drag, startPoint x: 486, startPoint y: 416, endPoint x: 489, endPoint y: 421, distance: 5.6
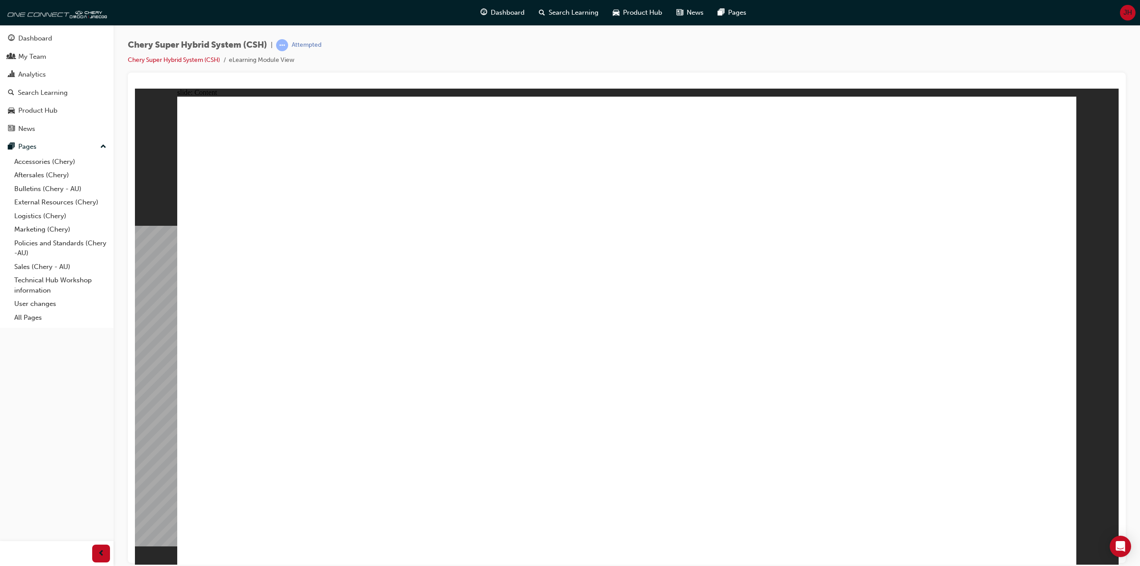
drag, startPoint x: 975, startPoint y: 477, endPoint x: 870, endPoint y: 447, distance: 108.7
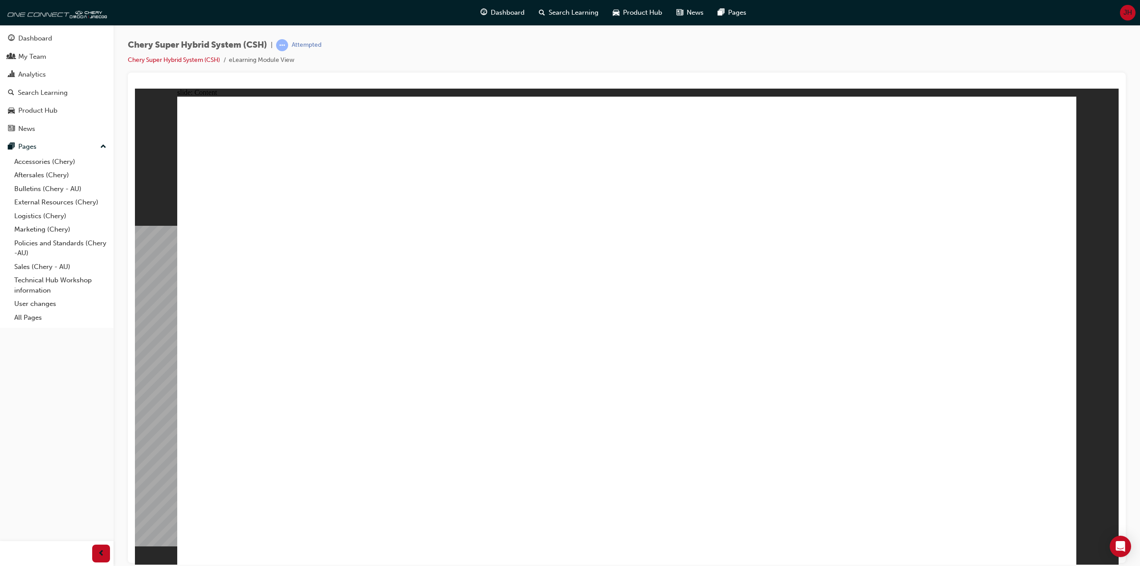
drag, startPoint x: 751, startPoint y: 430, endPoint x: 648, endPoint y: 418, distance: 103.7
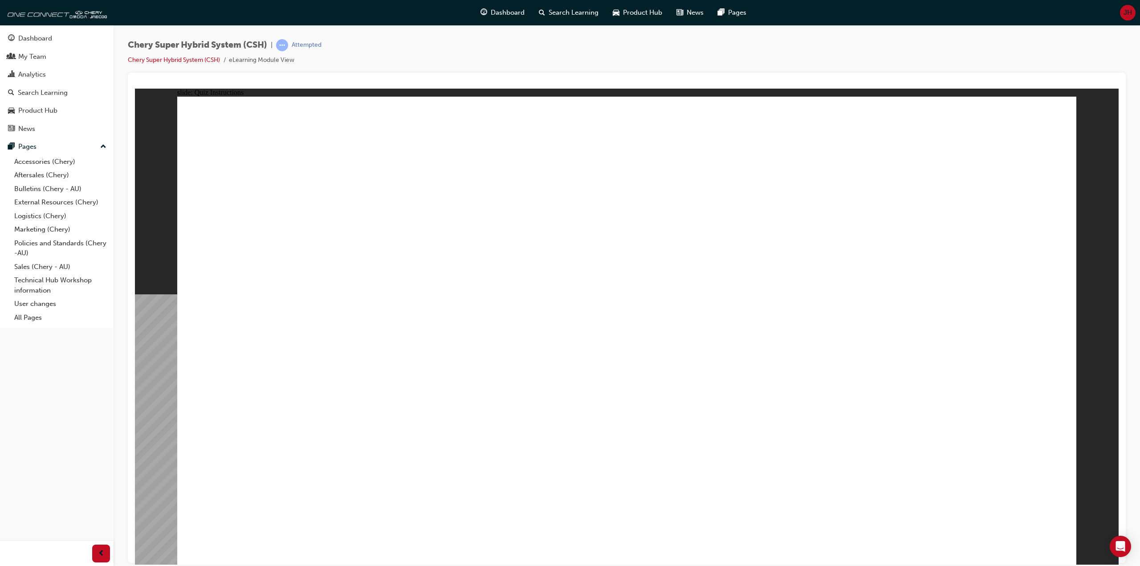
click at [493, 64] on div "Chery Super Hybrid System (CSH) | Attempted Chery Super Hybrid System (CSH) eLe…" at bounding box center [627, 55] width 998 height 33
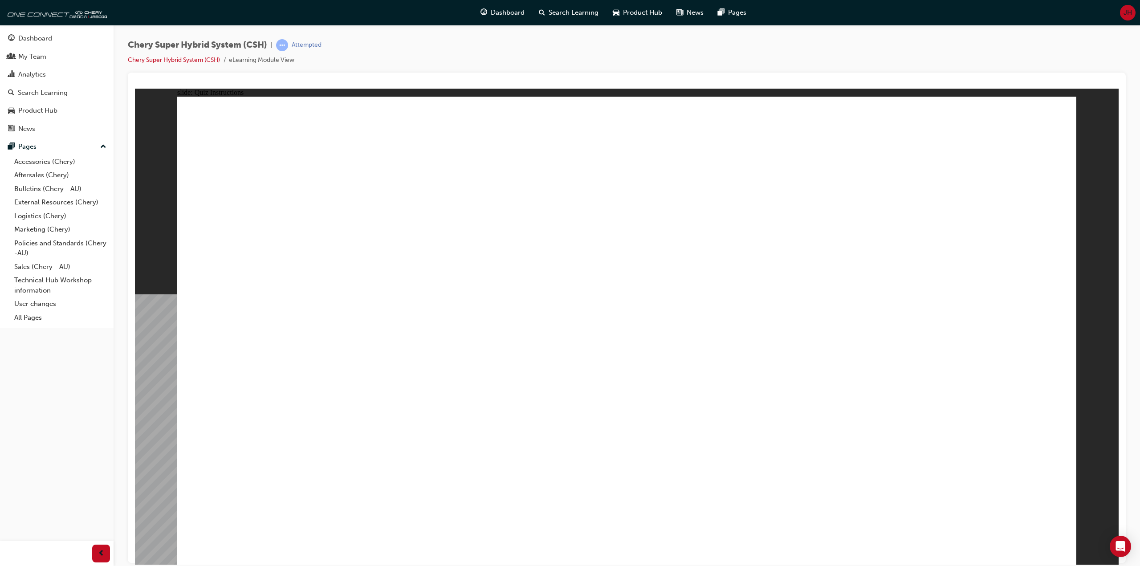
click at [493, 64] on div "Chery Super Hybrid System (CSH) | Attempted Chery Super Hybrid System (CSH) eLe…" at bounding box center [627, 55] width 998 height 33
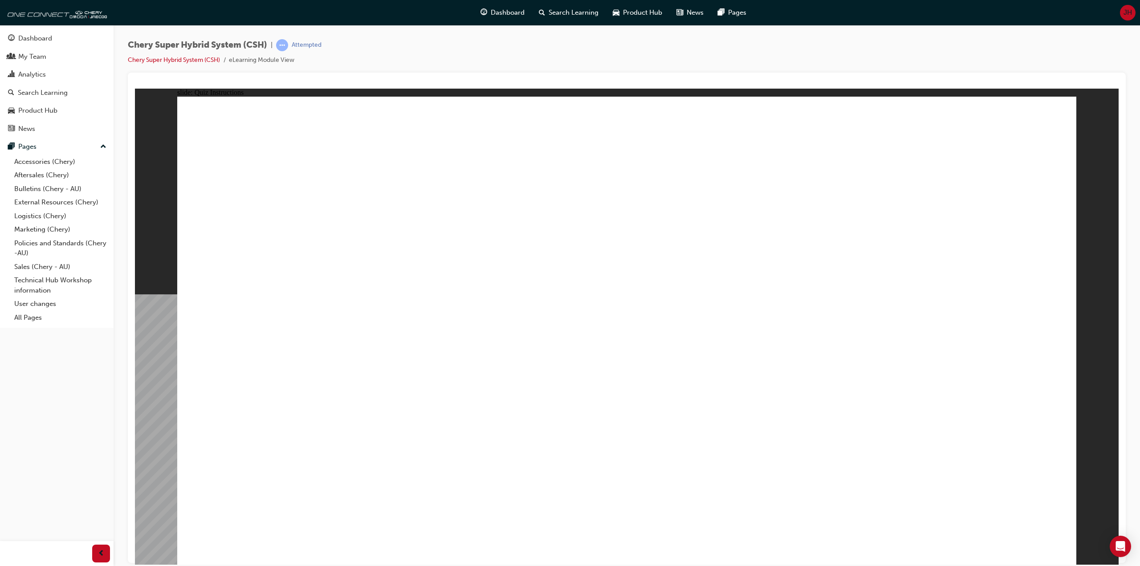
click at [493, 64] on div "Chery Super Hybrid System (CSH) | Attempted Chery Super Hybrid System (CSH) eLe…" at bounding box center [627, 55] width 998 height 33
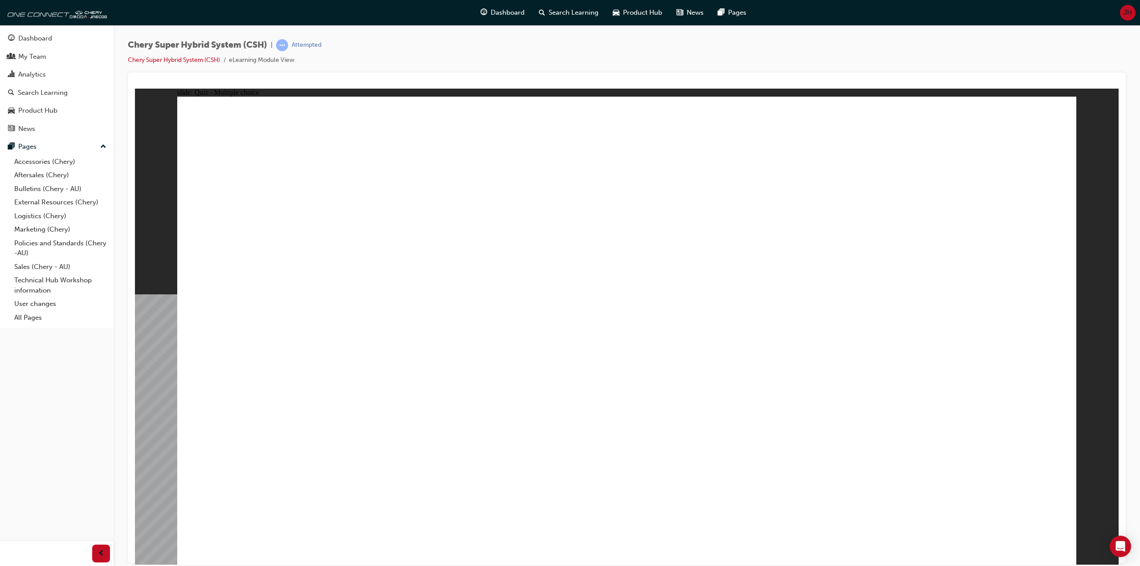
click at [477, 72] on div "Chery Super Hybrid System (CSH) | Attempted Chery Super Hybrid System (CSH) eLe…" at bounding box center [627, 55] width 998 height 33
click at [497, 68] on div "Chery Super Hybrid System (CSH) | Attempted Chery Super Hybrid System (CSH) eLe…" at bounding box center [627, 55] width 998 height 33
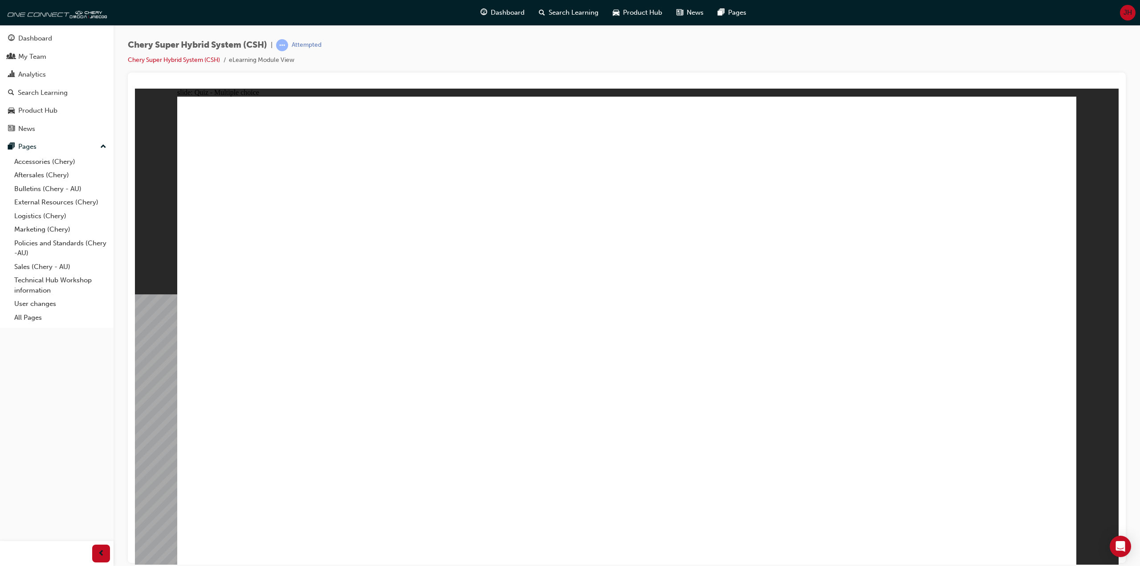
click at [497, 68] on div "Chery Super Hybrid System (CSH) | Attempted Chery Super Hybrid System (CSH) eLe…" at bounding box center [627, 55] width 998 height 33
radio input "true"
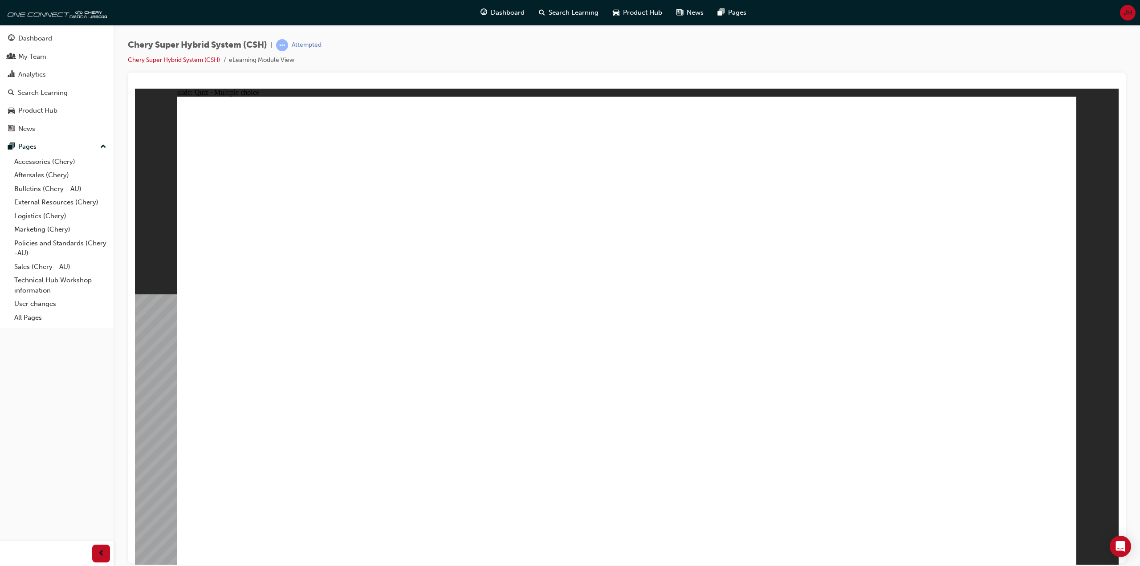
click at [427, 26] on div "Chery Super Hybrid System (CSH) | Attempted Chery Super Hybrid System (CSH) eLe…" at bounding box center [627, 284] width 1027 height 519
click at [435, 44] on div "Chery Super Hybrid System (CSH) | Attempted Chery Super Hybrid System (CSH) eLe…" at bounding box center [627, 55] width 998 height 33
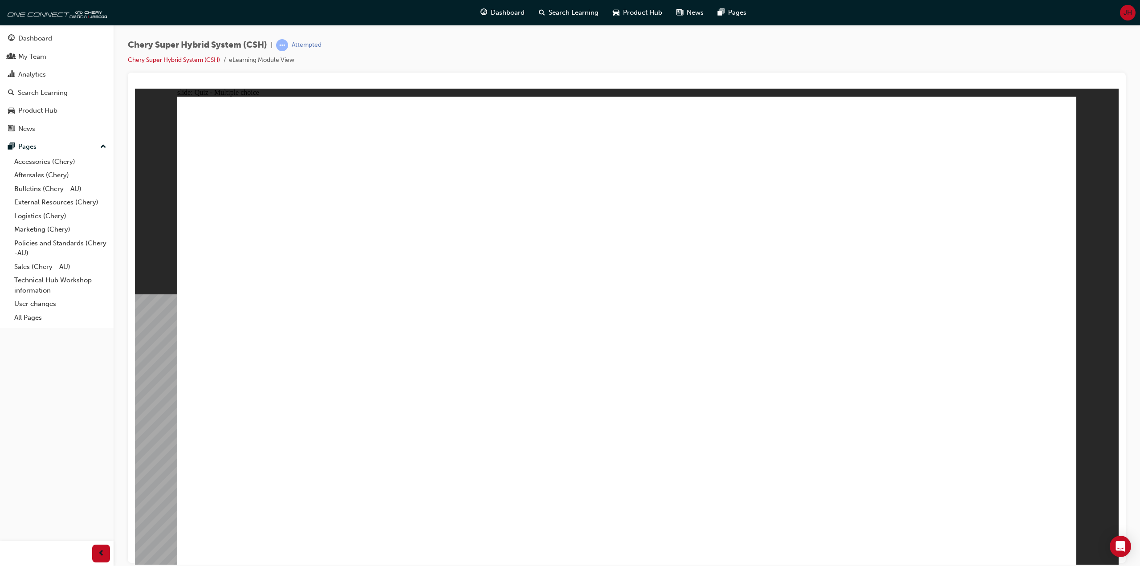
click at [435, 44] on div "Chery Super Hybrid System (CSH) | Attempted Chery Super Hybrid System (CSH) eLe…" at bounding box center [627, 55] width 998 height 33
click at [435, 43] on div "Chery Super Hybrid System (CSH) | Attempted Chery Super Hybrid System (CSH) eLe…" at bounding box center [627, 55] width 998 height 33
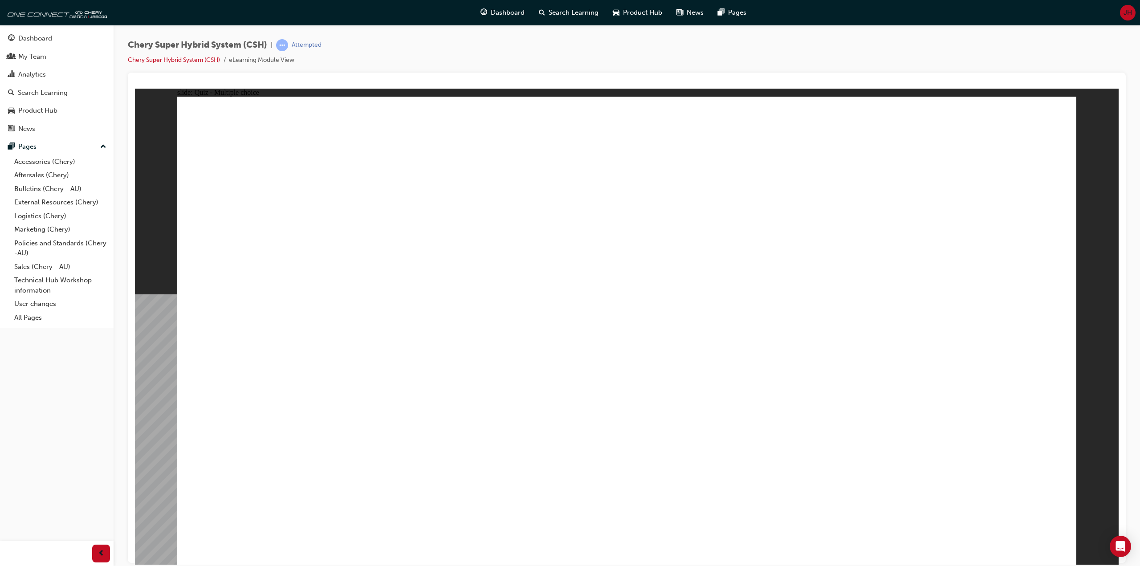
click at [435, 43] on div "Chery Super Hybrid System (CSH) | Attempted Chery Super Hybrid System (CSH) eLe…" at bounding box center [627, 55] width 998 height 33
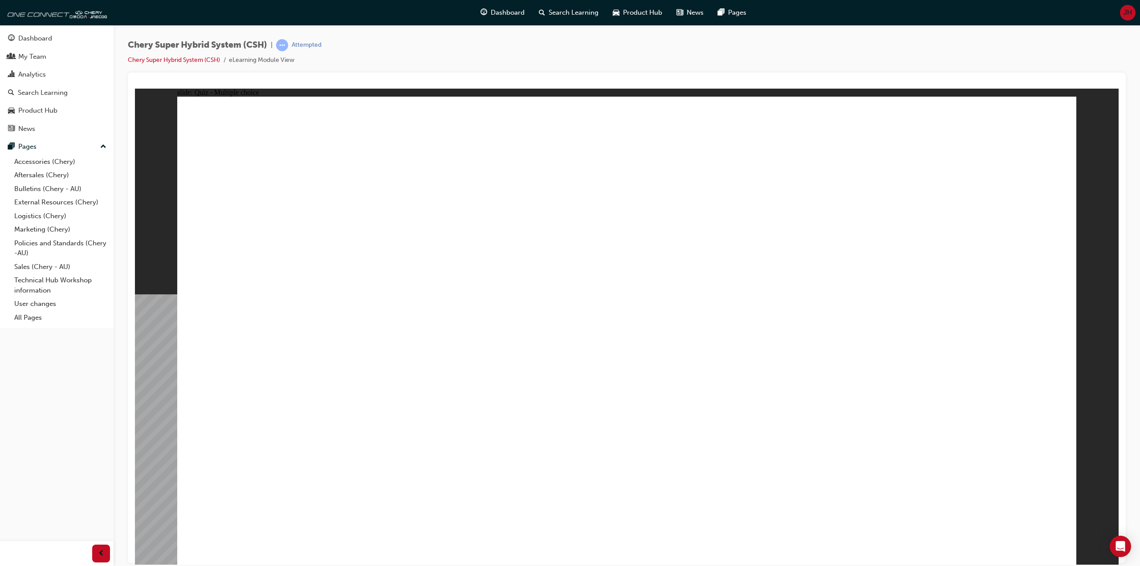
click at [435, 43] on div "Chery Super Hybrid System (CSH) | Attempted Chery Super Hybrid System (CSH) eLe…" at bounding box center [627, 55] width 998 height 33
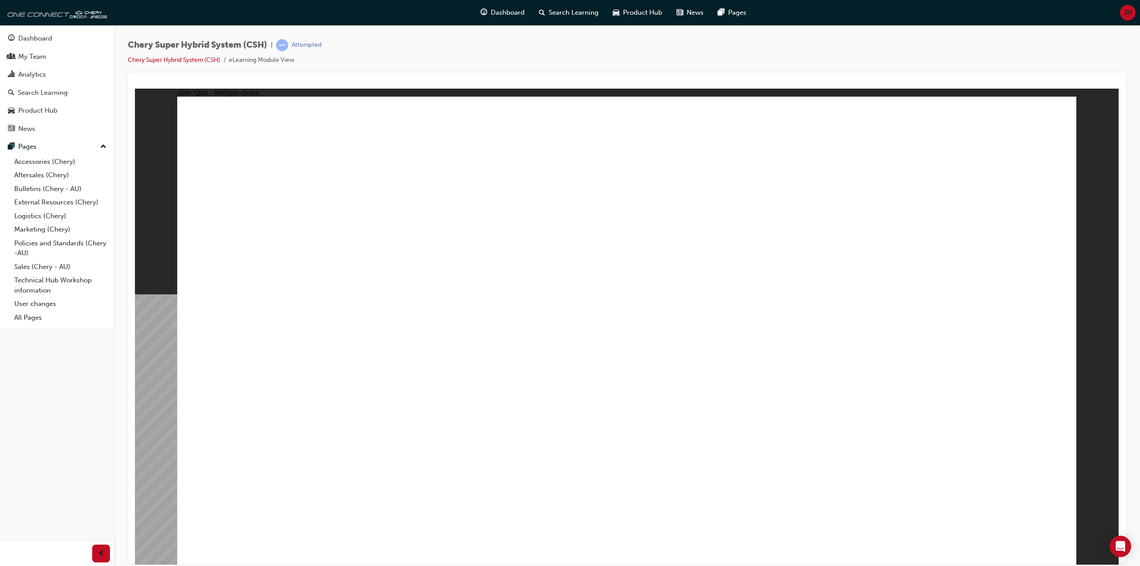
click at [433, 41] on div "Chery Super Hybrid System (CSH) | Attempted Chery Super Hybrid System (CSH) eLe…" at bounding box center [627, 55] width 998 height 33
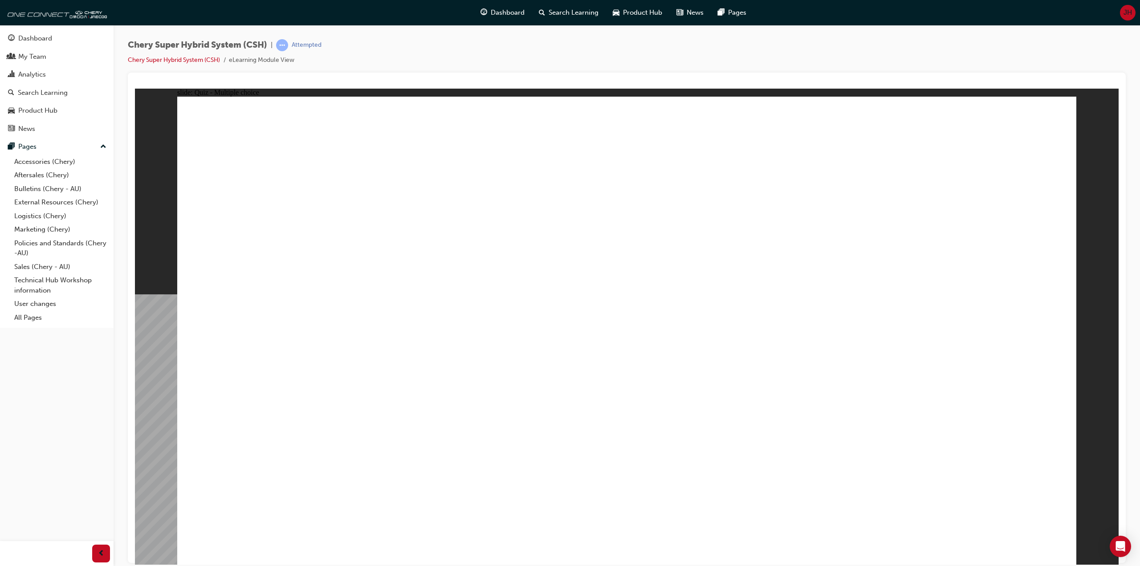
click at [433, 39] on div "Chery Super Hybrid System (CSH) | Attempted Chery Super Hybrid System (CSH) eLe…" at bounding box center [627, 55] width 998 height 33
click at [437, 33] on div "Chery Super Hybrid System (CSH) | Attempted Chery Super Hybrid System (CSH) eLe…" at bounding box center [627, 284] width 1027 height 519
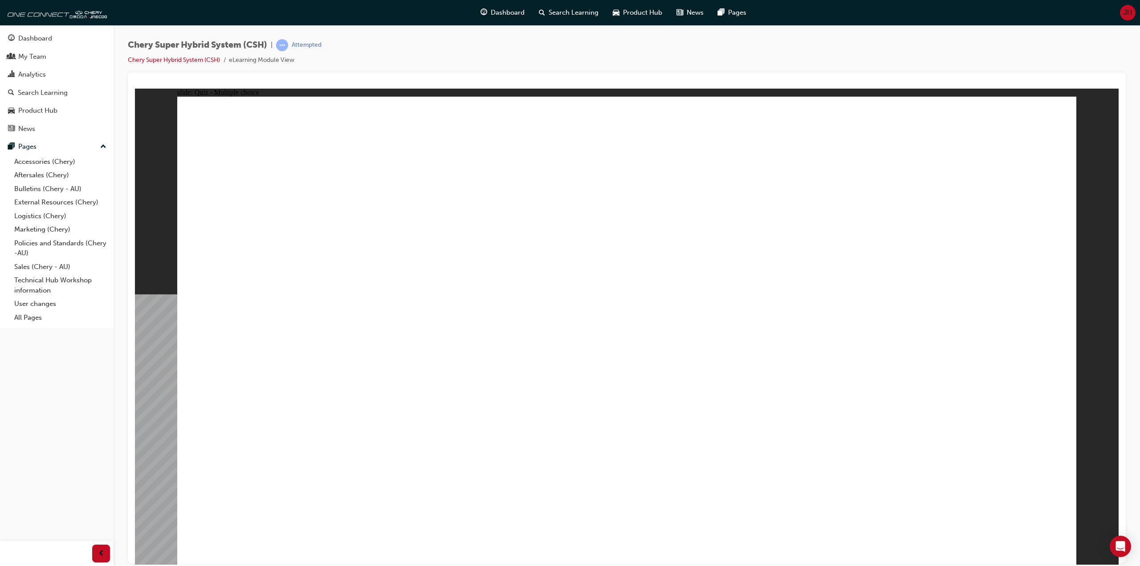
click at [437, 33] on div "Chery Super Hybrid System (CSH) | Attempted Chery Super Hybrid System (CSH) eLe…" at bounding box center [627, 284] width 1027 height 519
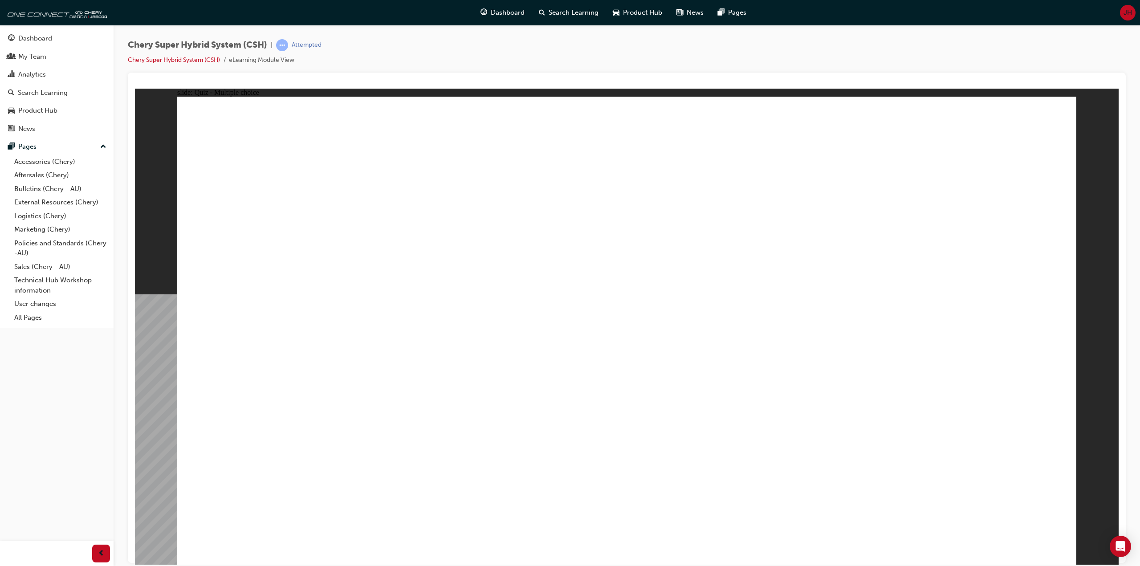
click at [437, 33] on div "Chery Super Hybrid System (CSH) | Attempted Chery Super Hybrid System (CSH) eLe…" at bounding box center [627, 284] width 1027 height 519
radio input "true"
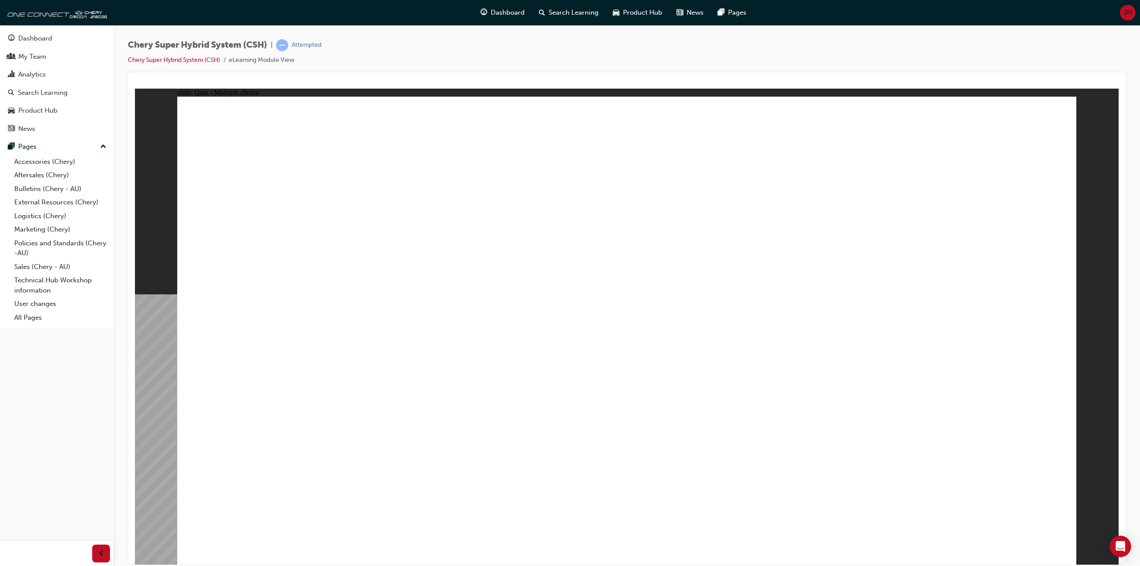
click at [377, 60] on div "Chery Super Hybrid System (CSH) | Attempted Chery Super Hybrid System (CSH) eLe…" at bounding box center [627, 55] width 998 height 33
click at [392, 49] on div "Chery Super Hybrid System (CSH) | Attempted Chery Super Hybrid System (CSH) eLe…" at bounding box center [627, 55] width 998 height 33
click at [416, 49] on div "Chery Super Hybrid System (CSH) | Attempted Chery Super Hybrid System (CSH) eLe…" at bounding box center [627, 55] width 998 height 33
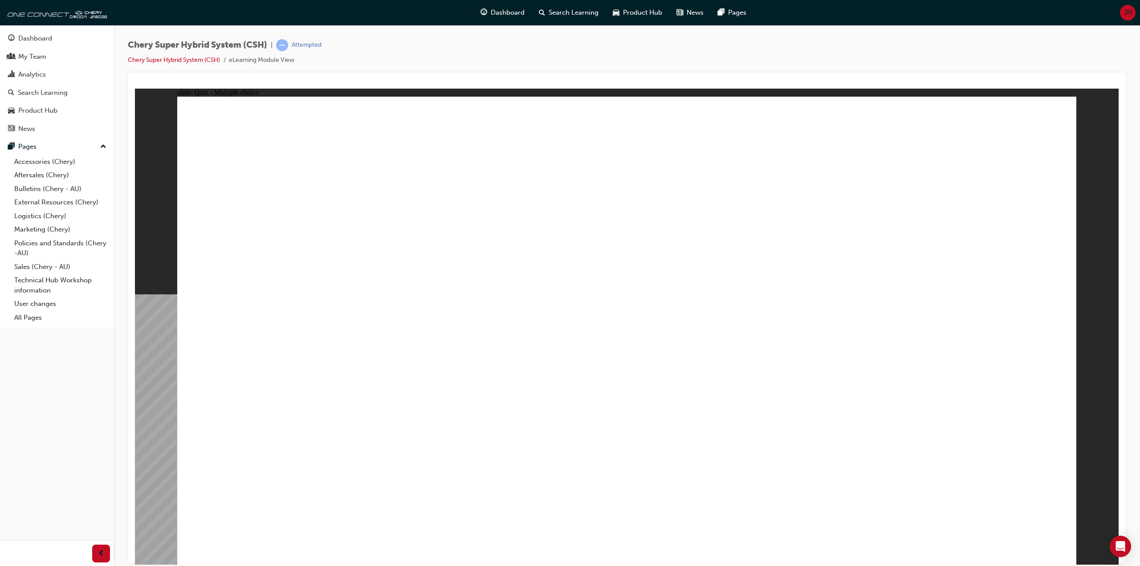
click at [416, 49] on div "Chery Super Hybrid System (CSH) | Attempted Chery Super Hybrid System (CSH) eLe…" at bounding box center [627, 55] width 998 height 33
radio input "true"
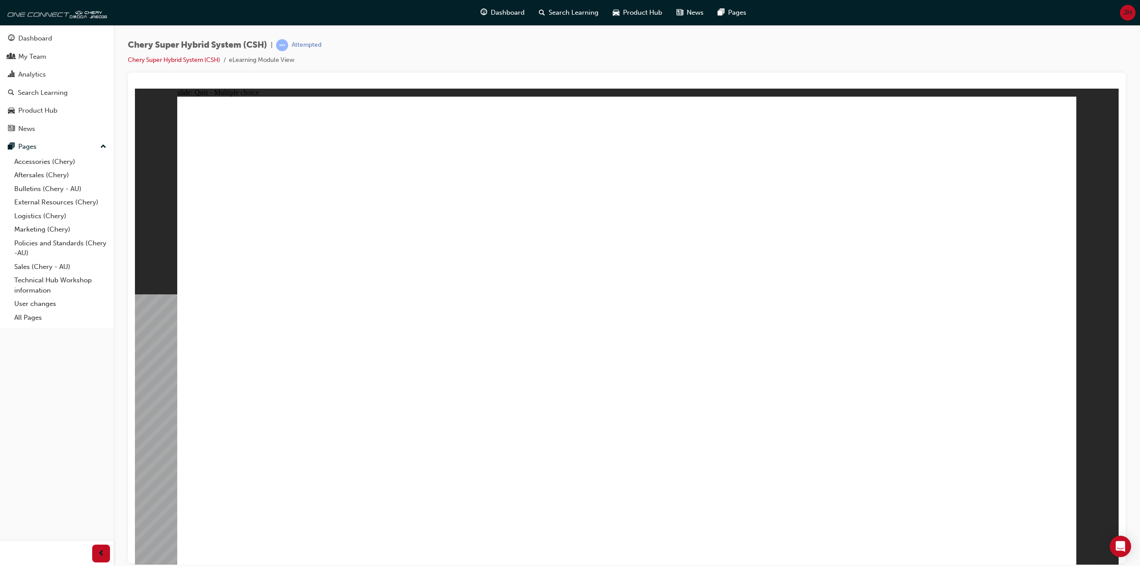
click at [423, 53] on div "Chery Super Hybrid System (CSH) | Attempted Chery Super Hybrid System (CSH) eLe…" at bounding box center [627, 55] width 998 height 33
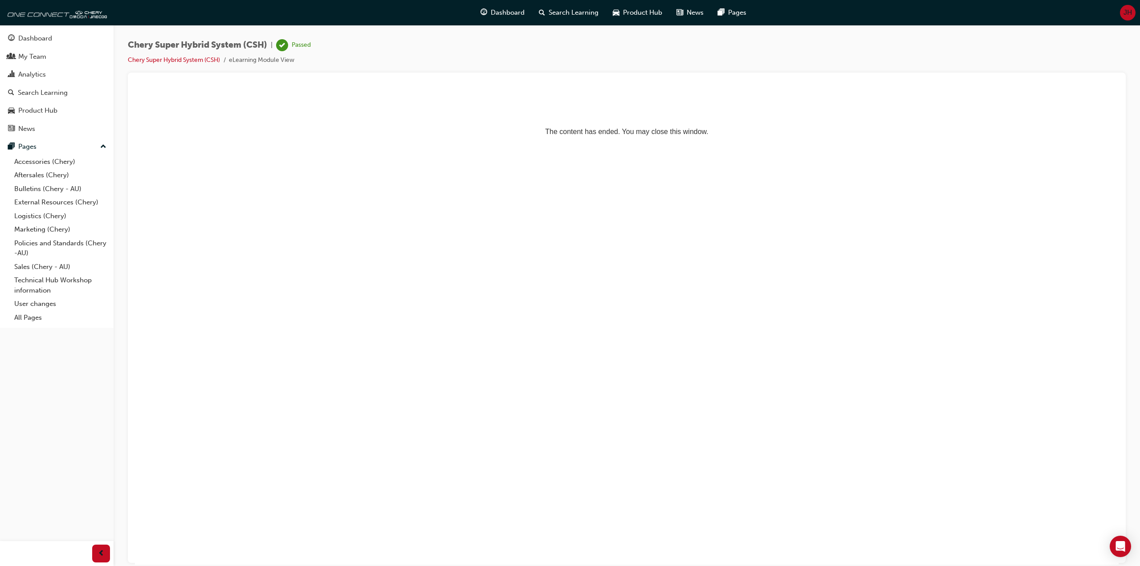
click at [326, 90] on html "The content has ended. You may close this window." at bounding box center [627, 115] width 984 height 54
click at [501, 15] on span "Dashboard" at bounding box center [508, 13] width 34 height 10
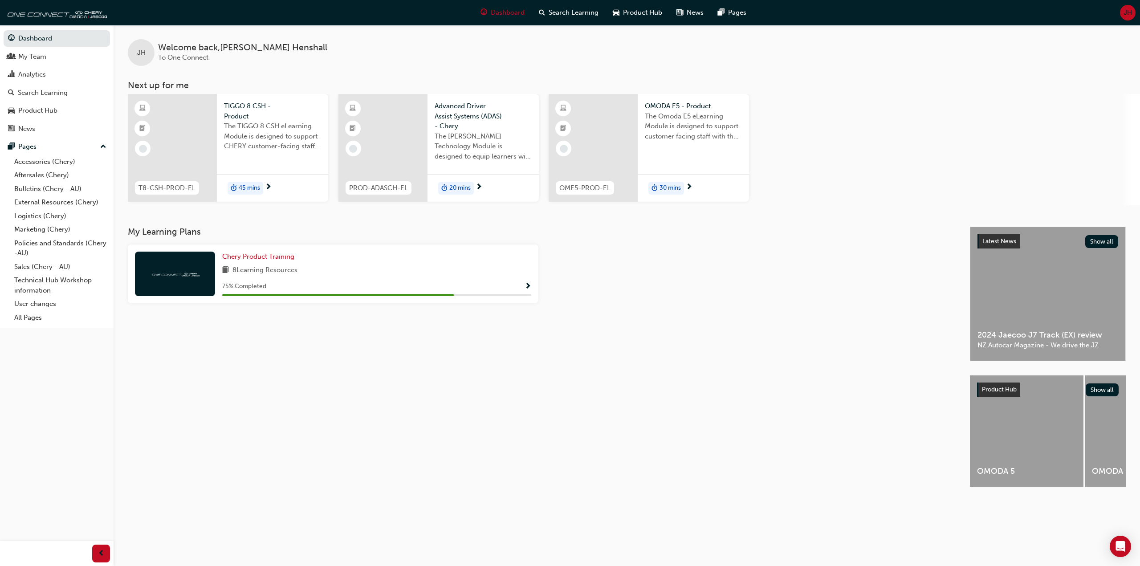
click at [325, 20] on div "Dashboard Search Learning Product Hub News Pages JH" at bounding box center [570, 12] width 1140 height 25
click at [474, 60] on div "JH Welcome back , [PERSON_NAME] To One Connect" at bounding box center [627, 45] width 1027 height 41
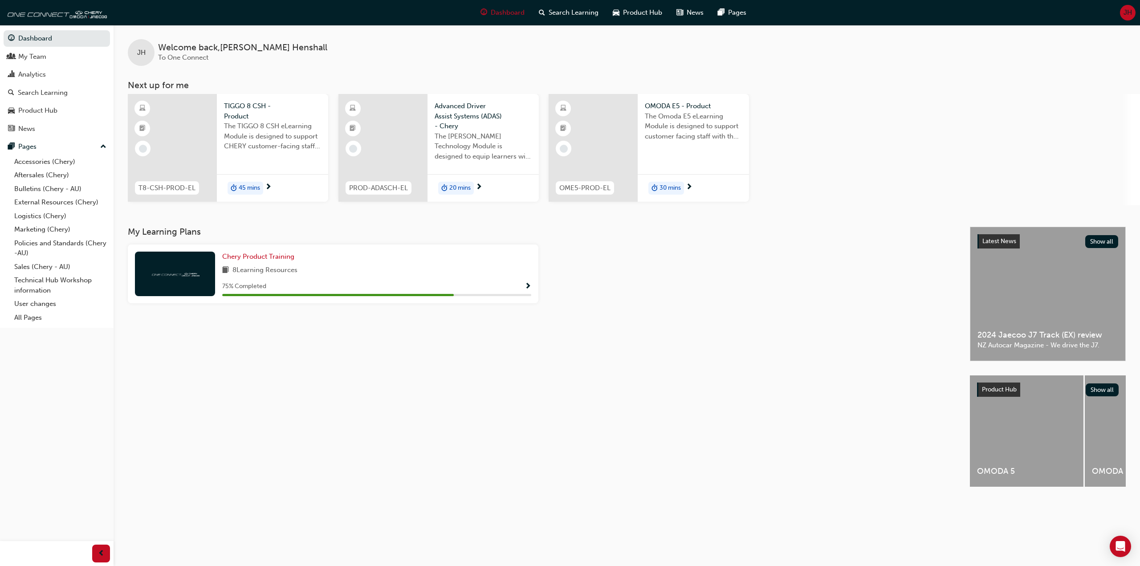
click at [474, 60] on div "JH Welcome back , [PERSON_NAME] To One Connect" at bounding box center [627, 45] width 1027 height 41
click at [58, 58] on div "My Team" at bounding box center [57, 56] width 98 height 11
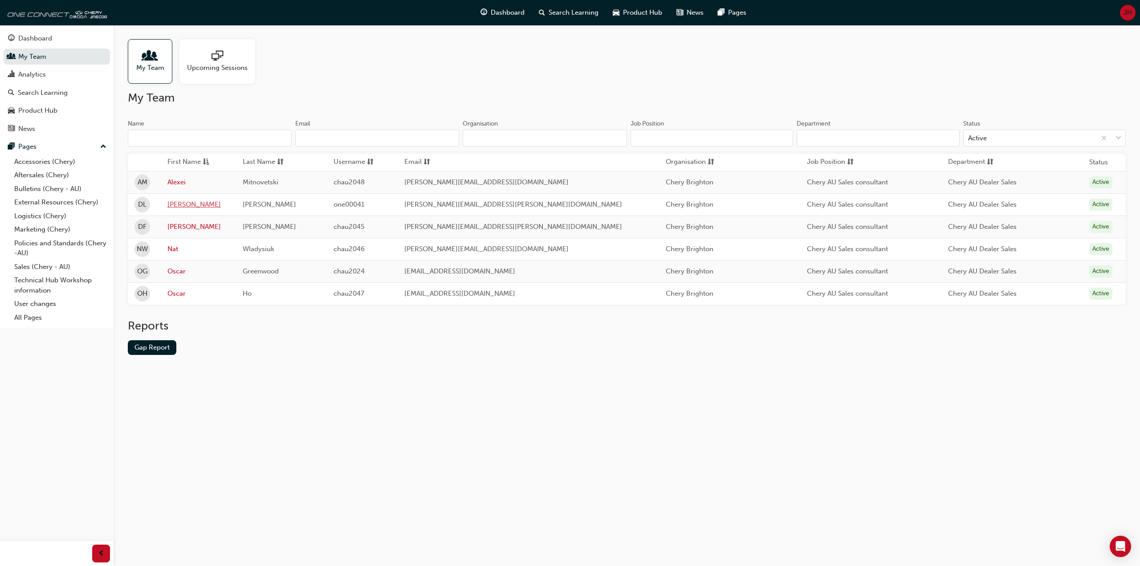
click at [185, 206] on link "[PERSON_NAME]" at bounding box center [199, 205] width 62 height 10
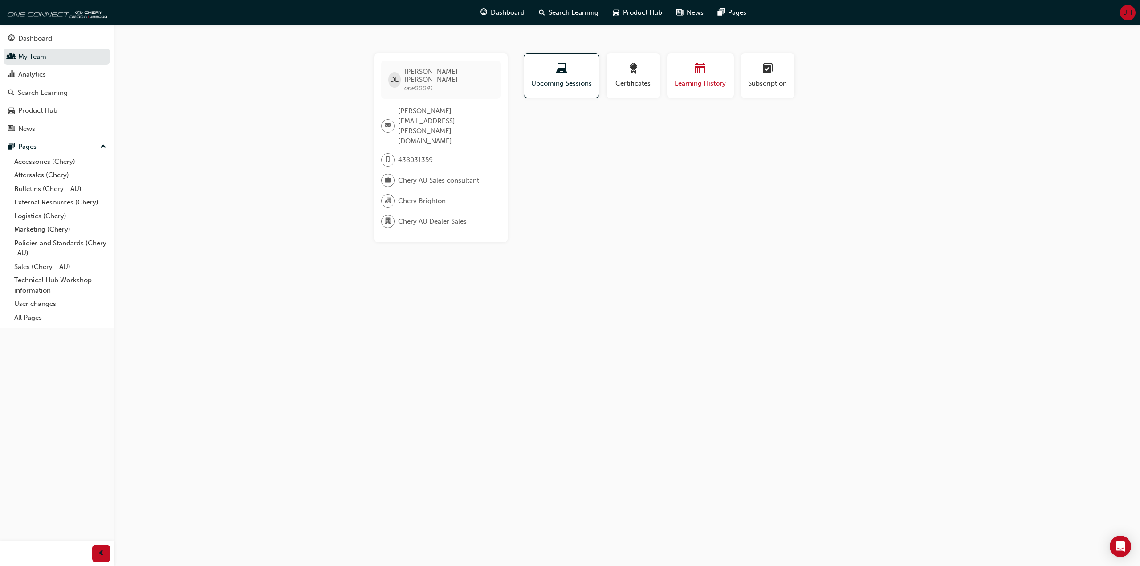
click at [684, 70] on div "button" at bounding box center [700, 70] width 53 height 14
click at [502, 10] on span "Dashboard" at bounding box center [508, 13] width 34 height 10
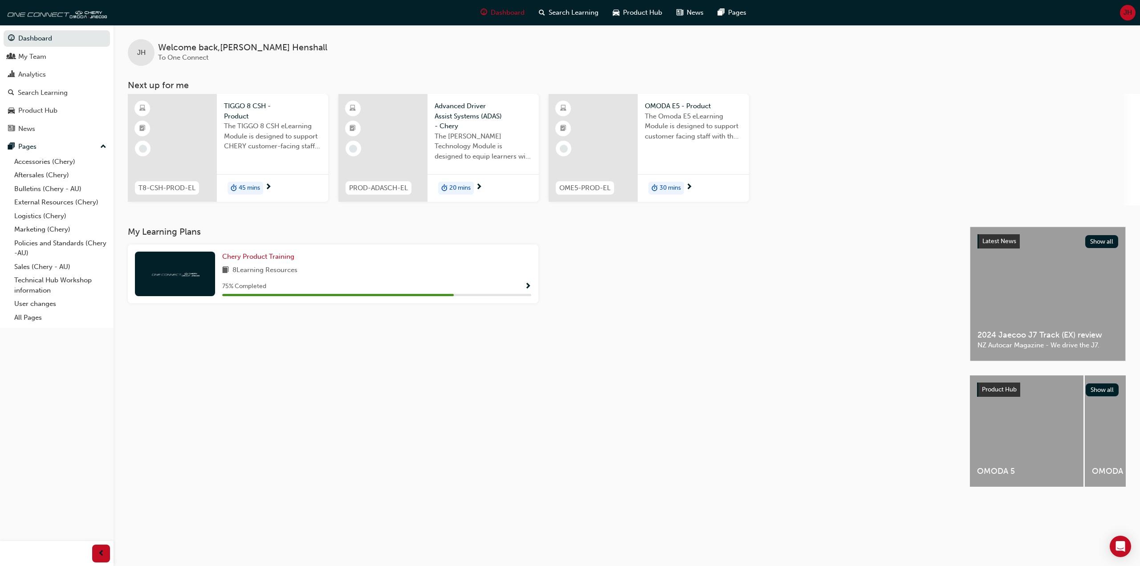
click at [260, 168] on div "TIGGO 8 CSH - Product The TIGGO 8 CSH eLearning Module is designed to support C…" at bounding box center [272, 148] width 111 height 108
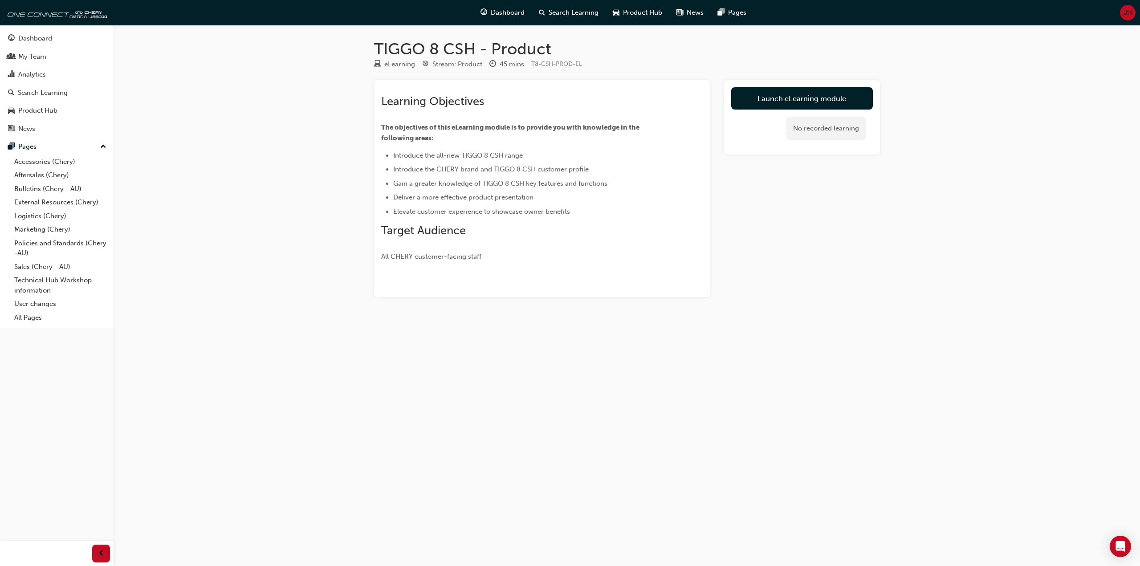
click at [234, 185] on div "TIGGO 8 CSH - Product eLearning Stream: Product 45 mins T8-CSH-PROD-EL Learning…" at bounding box center [570, 283] width 1140 height 566
click at [555, 181] on span "Gain a greater knowledge of TIGGO 8 CSH key features and functions" at bounding box center [500, 184] width 214 height 8
click at [522, 163] on ul "Introduce the all-new TIGGO 8 CSH range Introduce the CHERY brand and TIGGO 8 C…" at bounding box center [526, 183] width 290 height 67
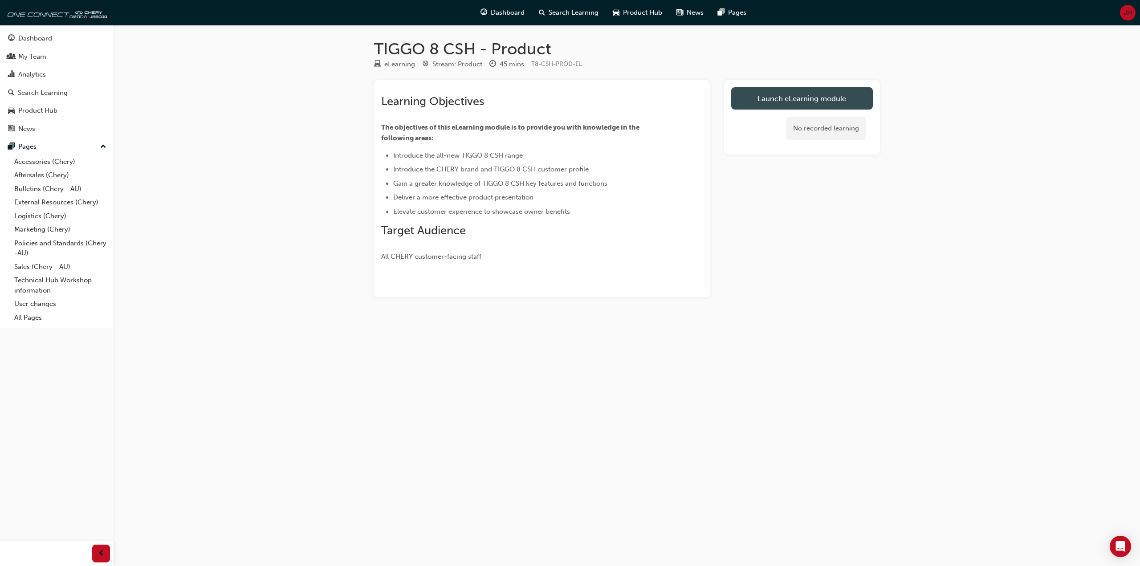
click at [785, 96] on link "Launch eLearning module" at bounding box center [802, 98] width 142 height 22
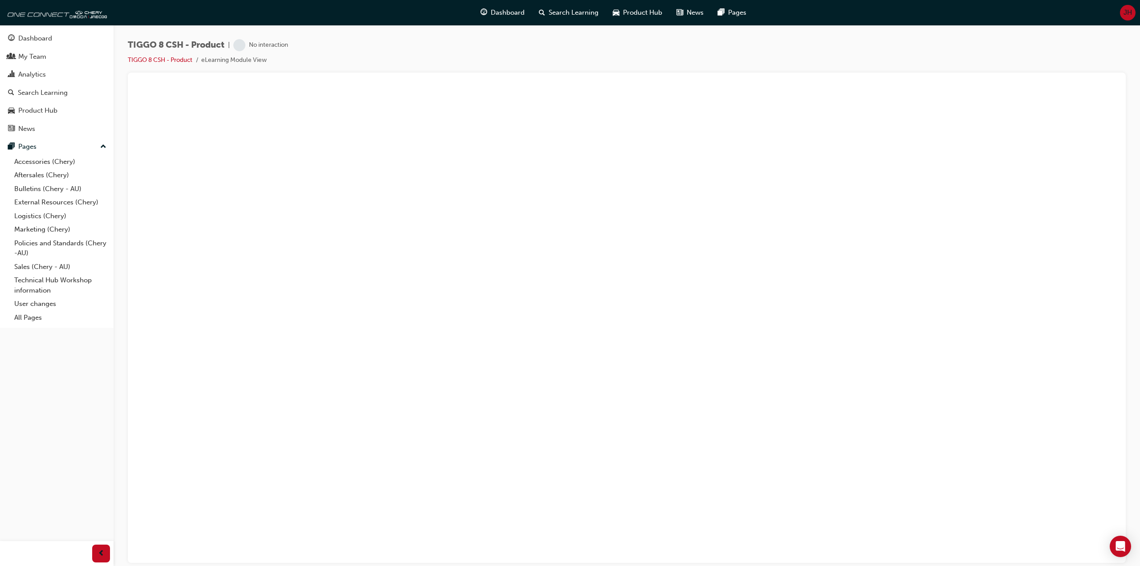
click at [366, 58] on div "TIGGO 8 CSH - Product | No interaction TIGGO 8 CSH - Product eLearning Module V…" at bounding box center [627, 55] width 998 height 33
click at [373, 53] on div "TIGGO 8 CSH - Product | No interaction TIGGO 8 CSH - Product eLearning Module V…" at bounding box center [627, 55] width 998 height 33
click at [374, 53] on div "TIGGO 8 CSH - Product | No interaction TIGGO 8 CSH - Product eLearning Module V…" at bounding box center [627, 55] width 998 height 33
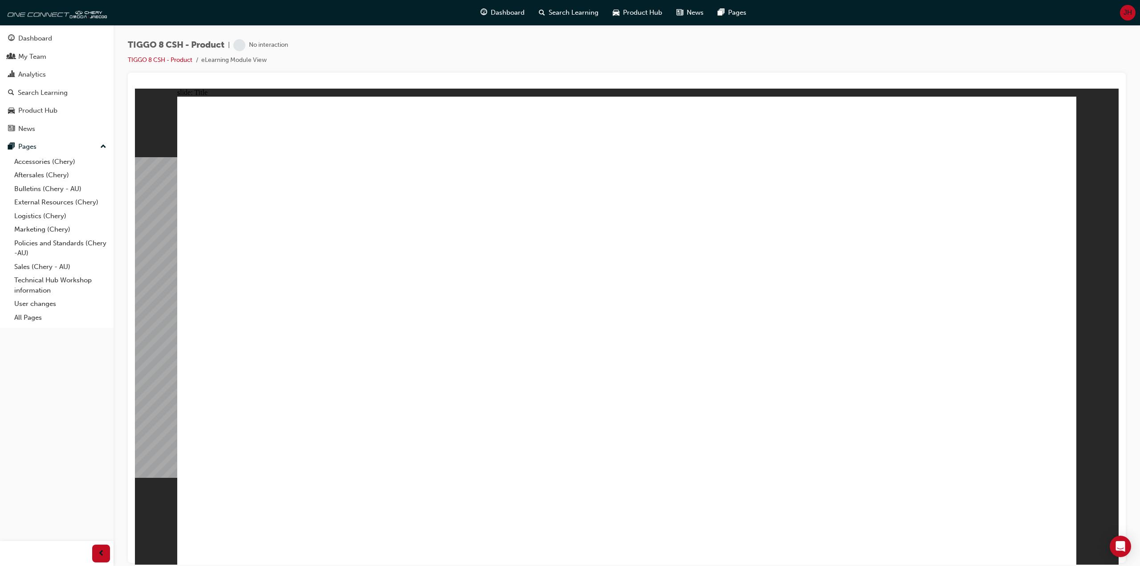
click at [374, 53] on div "TIGGO 8 CSH - Product | No interaction TIGGO 8 CSH - Product eLearning Module V…" at bounding box center [627, 55] width 998 height 33
drag, startPoint x: 374, startPoint y: 53, endPoint x: 391, endPoint y: 64, distance: 20.9
click at [374, 53] on div "TIGGO 8 CSH - Product | No interaction TIGGO 8 CSH - Product eLearning Module V…" at bounding box center [627, 55] width 998 height 33
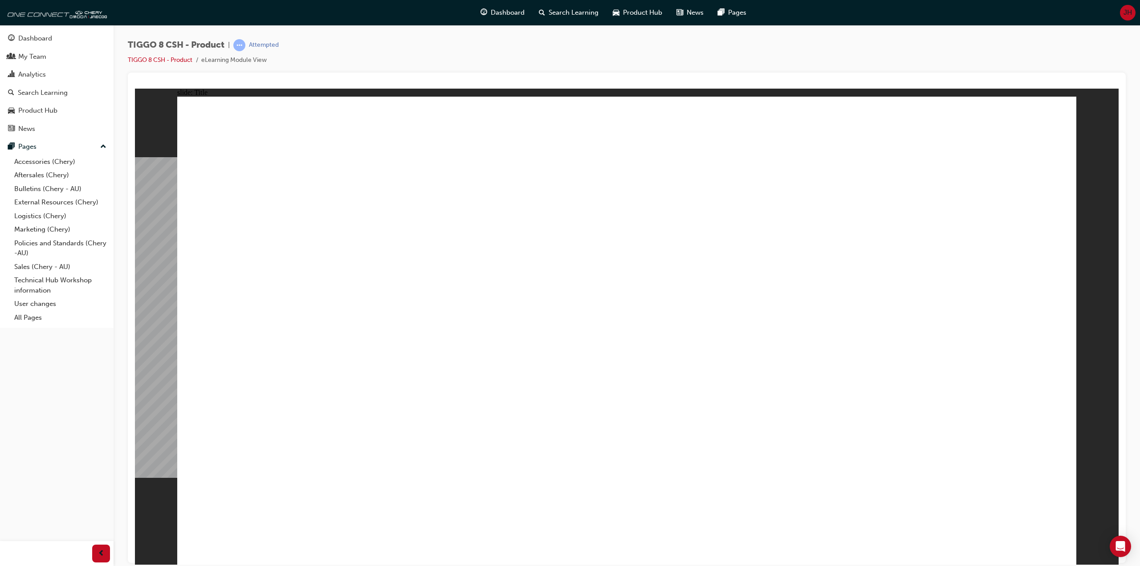
drag, startPoint x: 1043, startPoint y: 536, endPoint x: 1048, endPoint y: 548, distance: 12.8
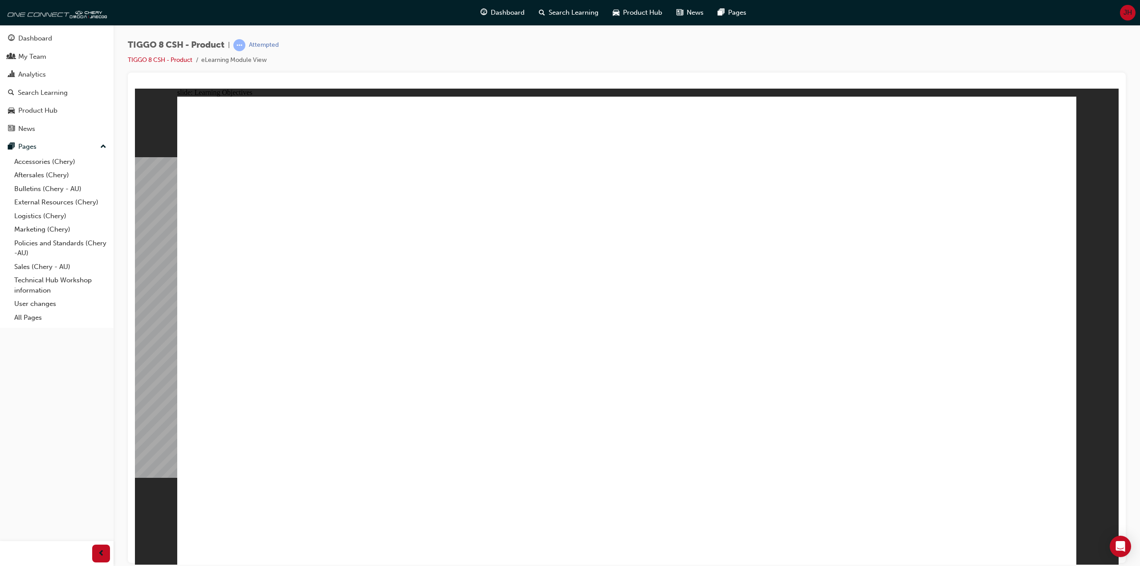
drag, startPoint x: 834, startPoint y: 436, endPoint x: 1010, endPoint y: 489, distance: 183.8
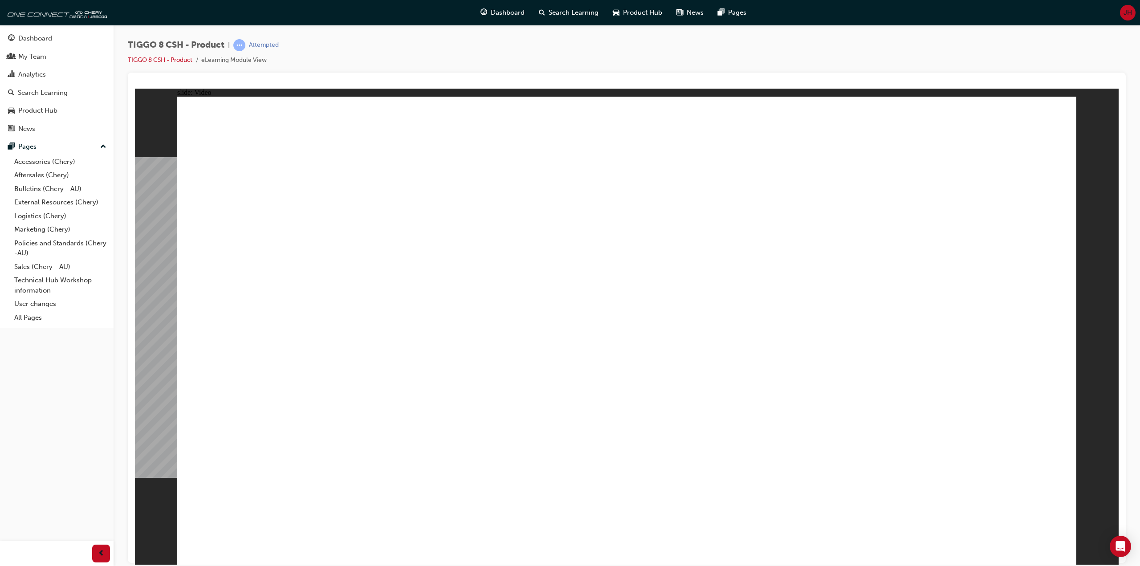
click at [311, 51] on div "TIGGO 8 CSH - Product | Attempted TIGGO 8 CSH - Product eLearning Module View" at bounding box center [627, 55] width 998 height 33
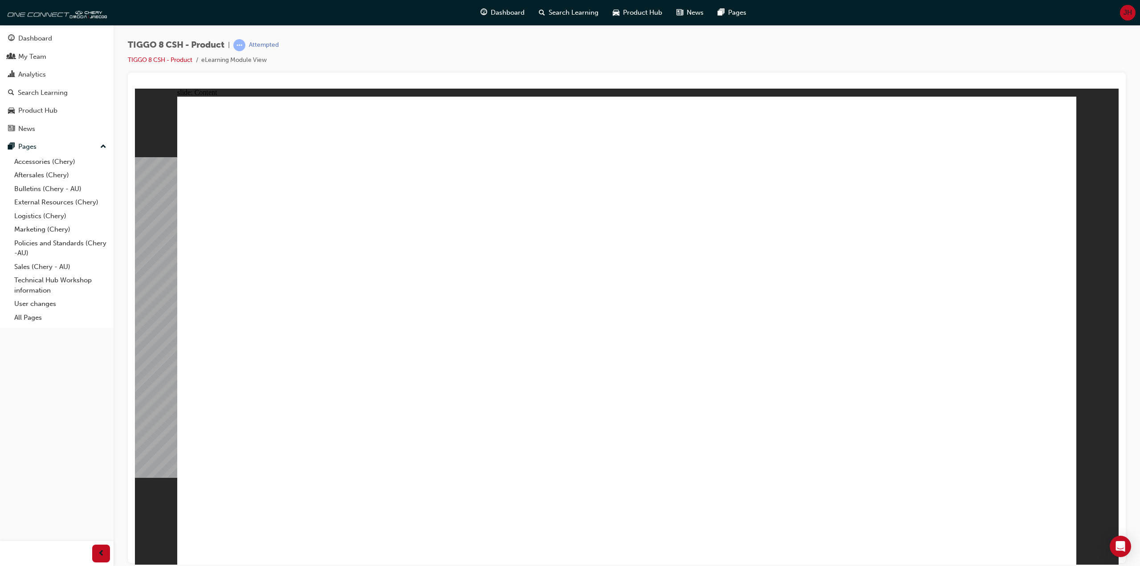
drag, startPoint x: 757, startPoint y: 196, endPoint x: 806, endPoint y: 209, distance: 50.9
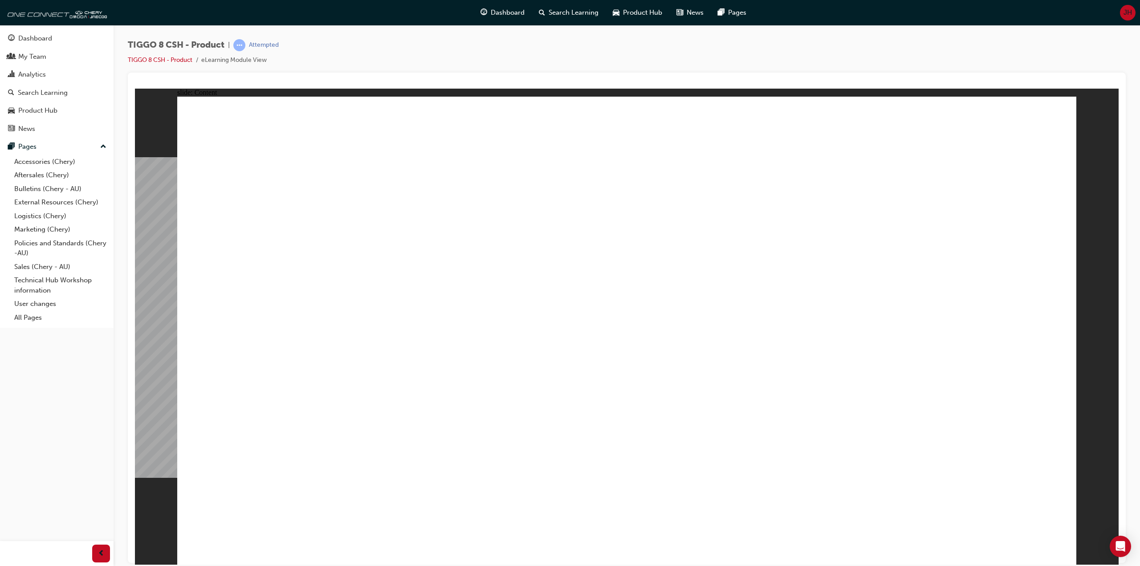
drag, startPoint x: 906, startPoint y: 343, endPoint x: 920, endPoint y: 352, distance: 16.4
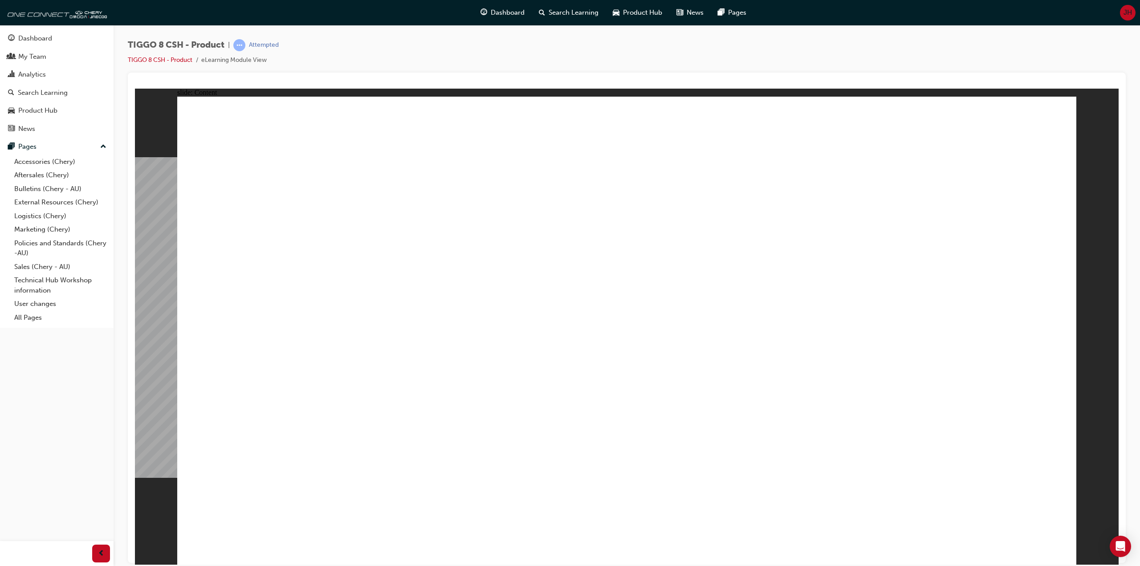
click at [519, 61] on div "TIGGO 8 CSH - Product | Attempted TIGGO 8 CSH - Product eLearning Module View" at bounding box center [627, 55] width 998 height 33
